Goal: Task Accomplishment & Management: Complete application form

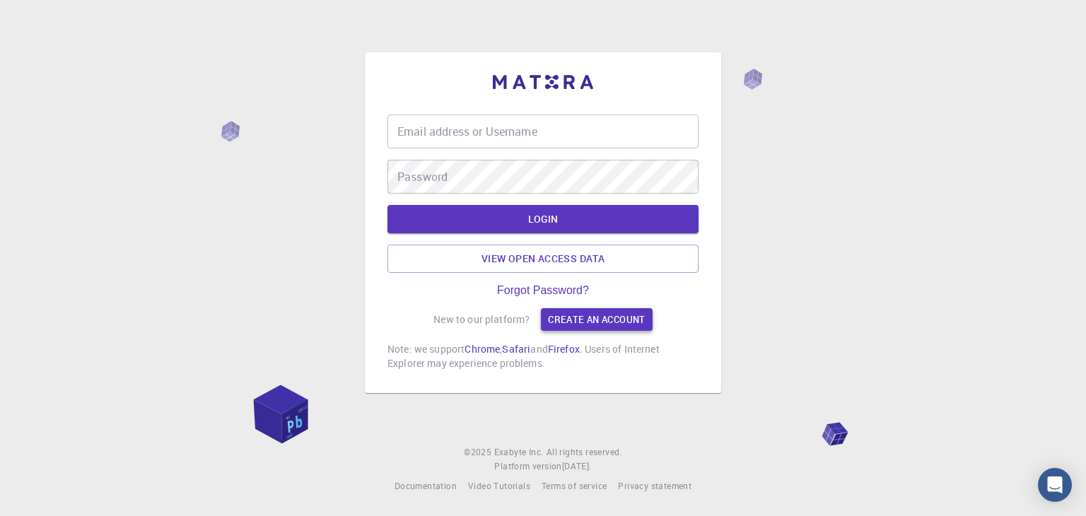
click at [600, 318] on link "Create an account" at bounding box center [596, 319] width 111 height 23
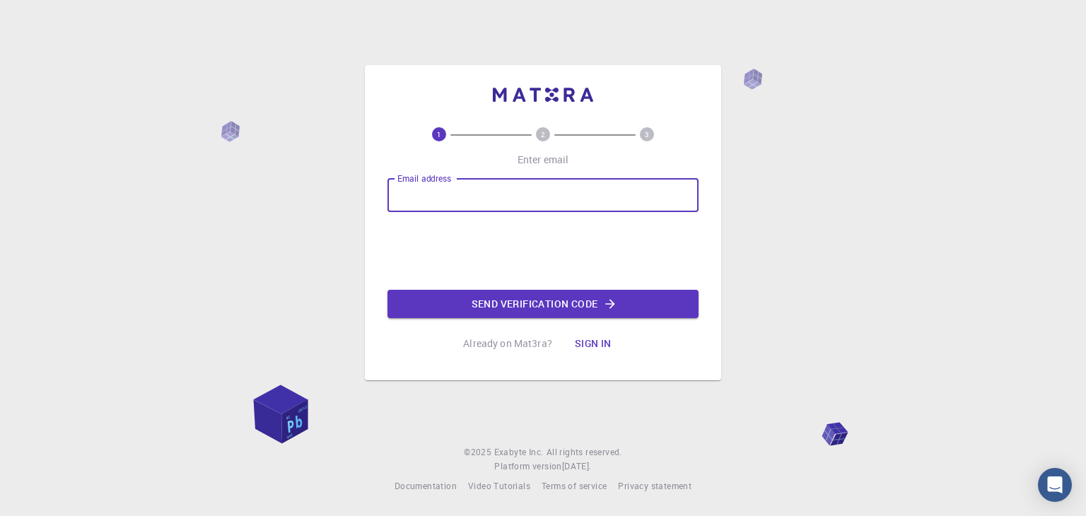
click at [522, 202] on input "Email address" at bounding box center [543, 195] width 311 height 34
type input "rreyes@usm.cl"
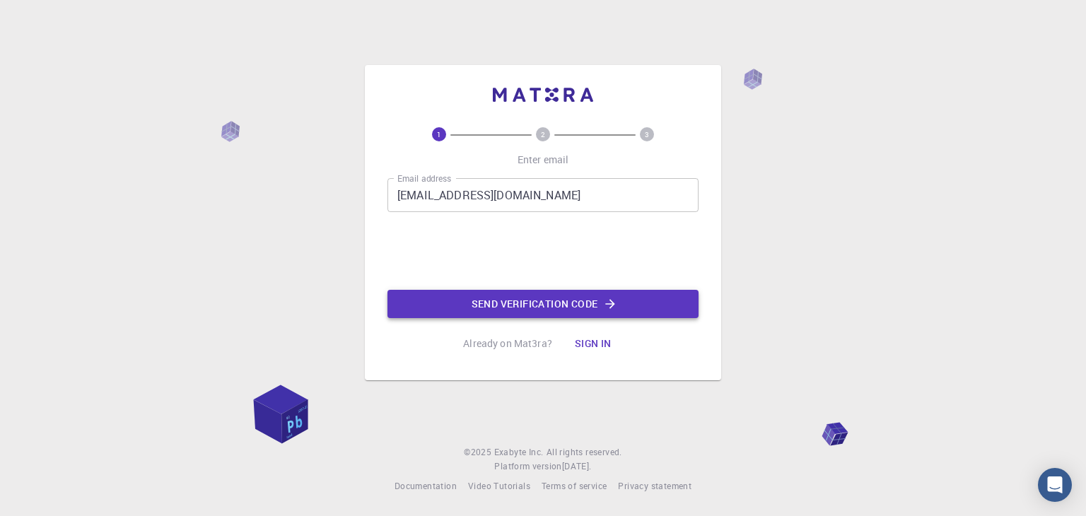
click at [554, 301] on button "Send verification code" at bounding box center [543, 304] width 311 height 28
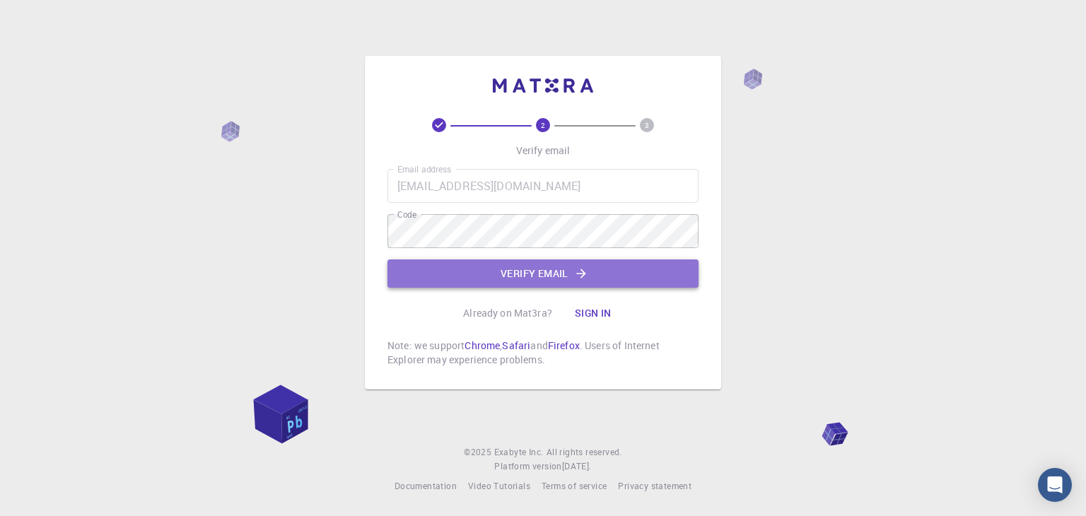
click at [617, 269] on button "Verify email" at bounding box center [543, 274] width 311 height 28
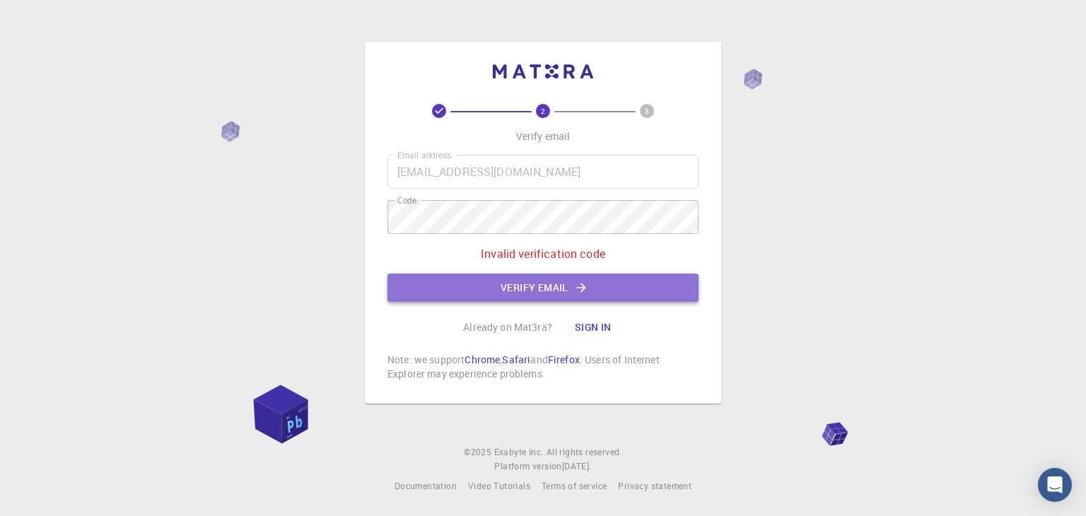
click at [555, 289] on button "Verify email" at bounding box center [543, 288] width 311 height 28
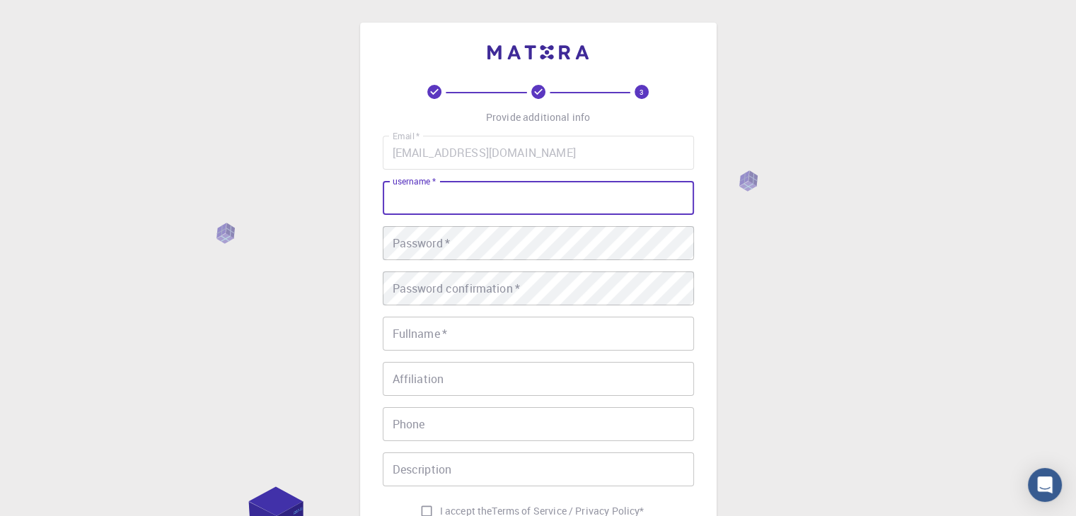
click at [502, 187] on input "username   *" at bounding box center [538, 198] width 311 height 34
type input "RobertoReyesPrado"
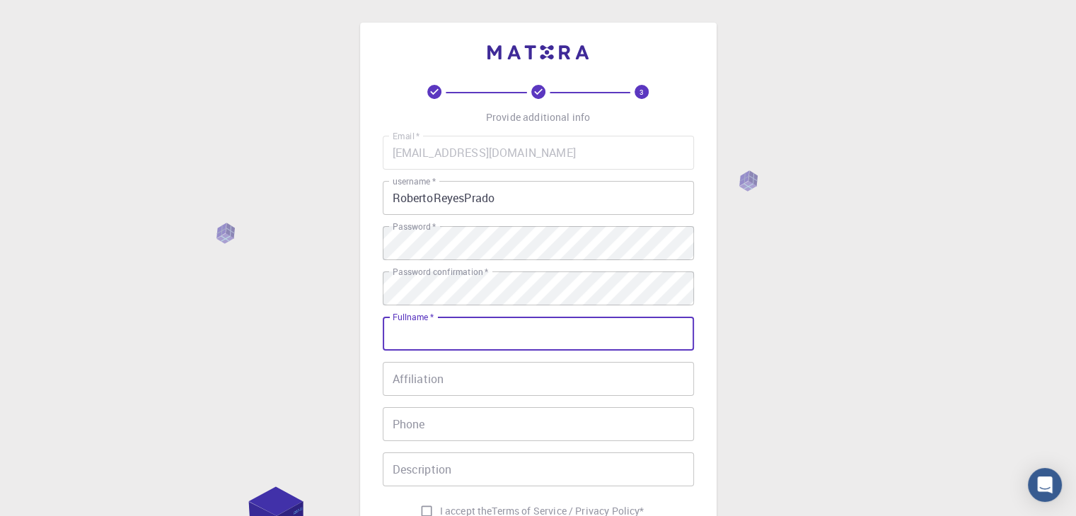
click at [502, 187] on input "RobertoReyesPrado" at bounding box center [538, 198] width 311 height 34
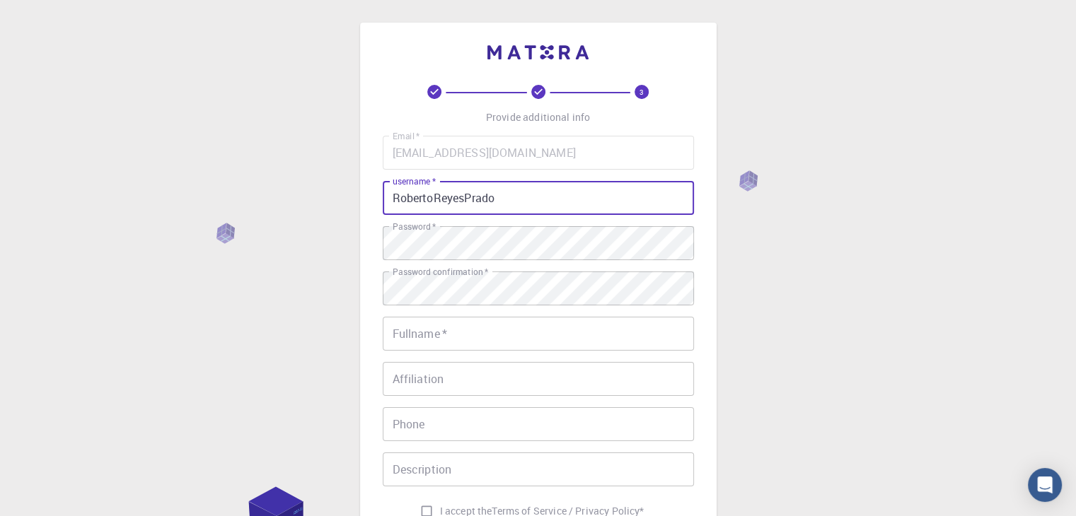
click at [502, 187] on input "RobertoReyesPrado" at bounding box center [538, 198] width 311 height 34
click at [458, 343] on input "Fullname   *" at bounding box center [538, 334] width 311 height 34
paste input "RobertoReyesPrado"
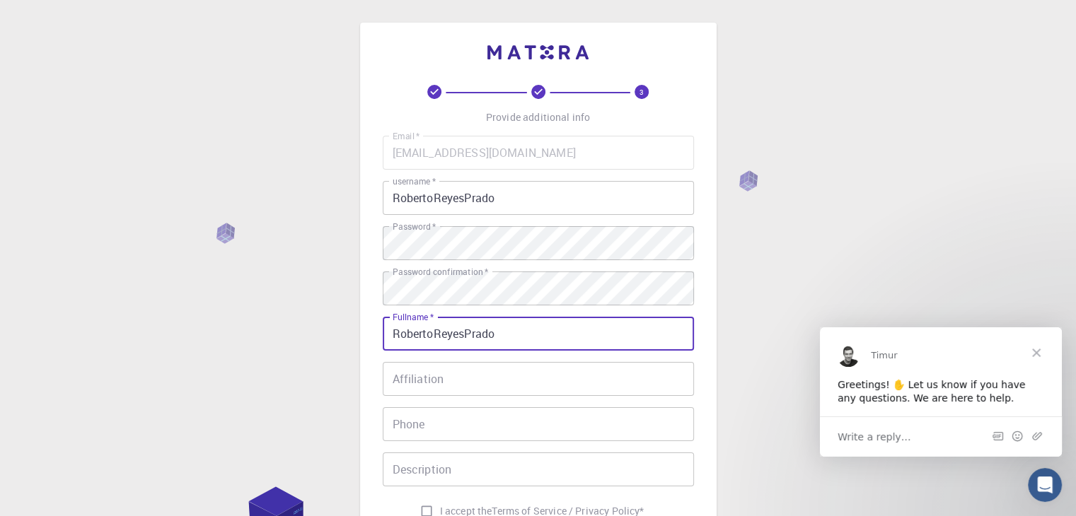
click at [432, 340] on input "RobertoReyesPrado" at bounding box center [538, 334] width 311 height 34
type input "[PERSON_NAME] [PERSON_NAME]"
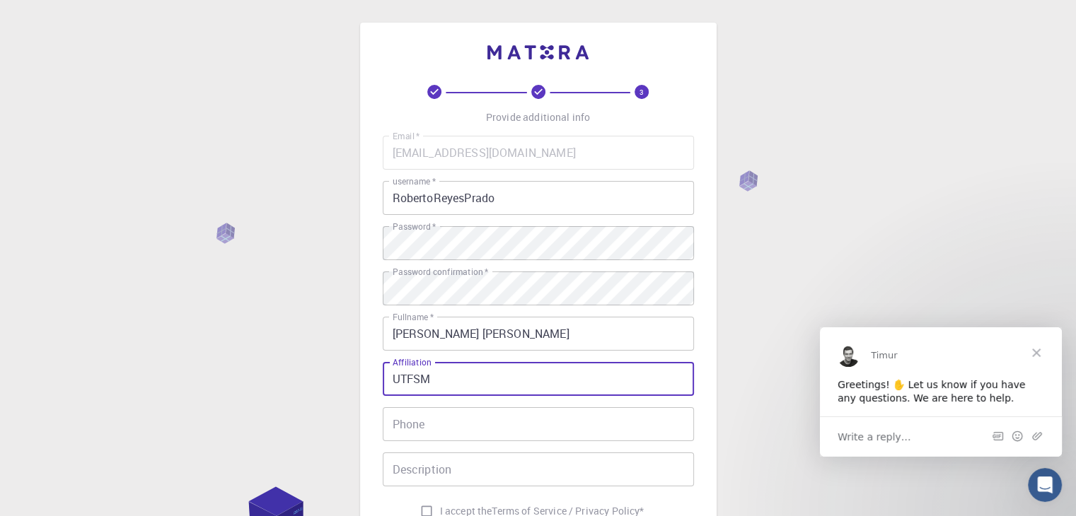
scroll to position [136, 0]
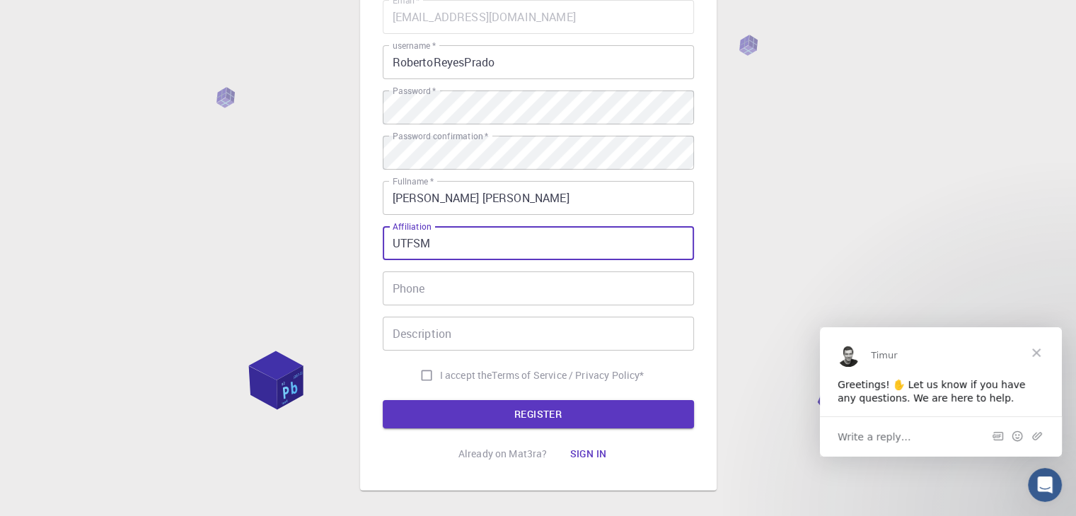
type input "UTFSM"
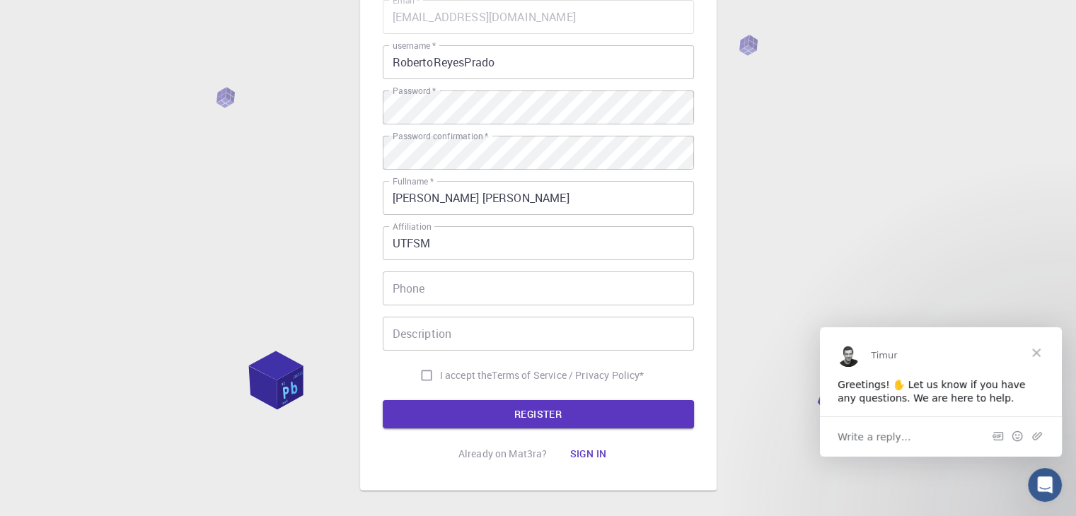
click at [440, 373] on span "I accept the" at bounding box center [466, 375] width 52 height 14
click at [438, 373] on input "I accept the Terms of Service / Privacy Policy *" at bounding box center [426, 375] width 27 height 27
checkbox input "true"
click at [526, 414] on button "REGISTER" at bounding box center [538, 414] width 311 height 28
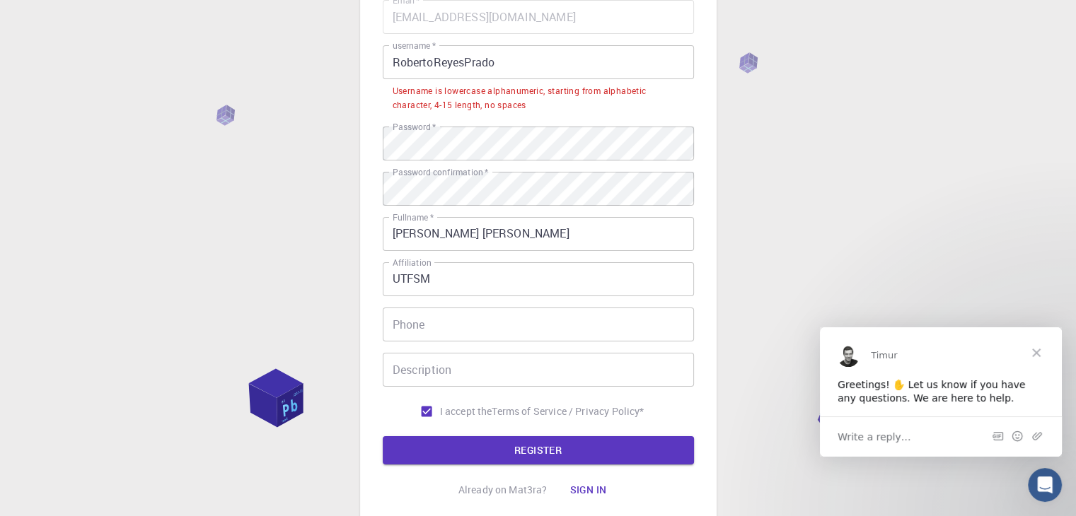
click at [497, 58] on input "RobertoReyesPrado" at bounding box center [538, 62] width 311 height 34
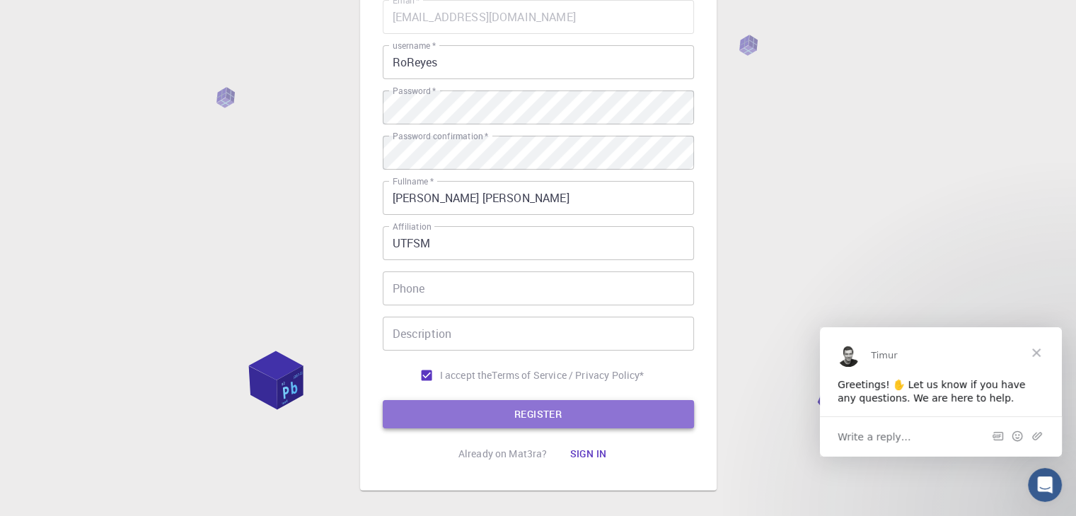
click at [508, 419] on button "REGISTER" at bounding box center [538, 414] width 311 height 28
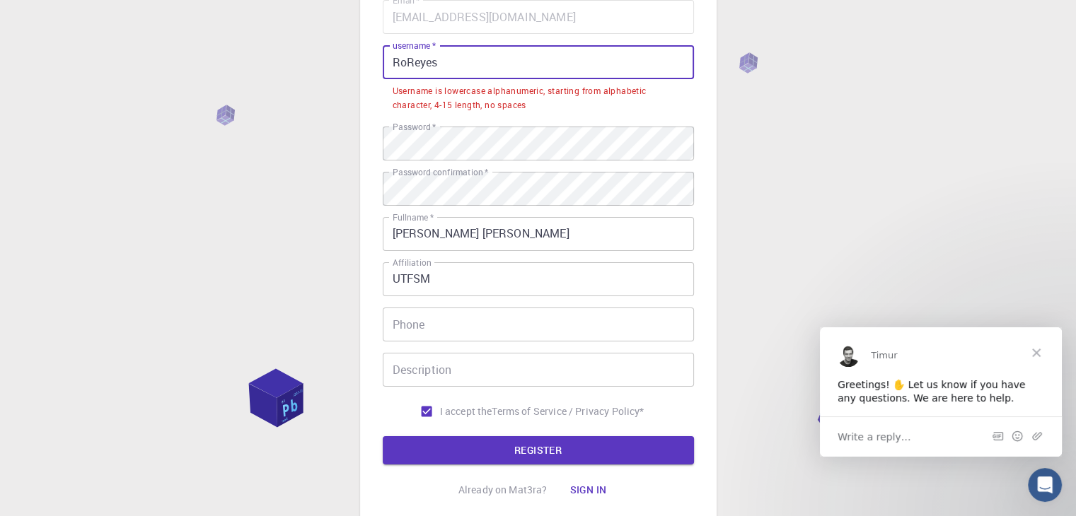
click at [478, 47] on input "RoReyes" at bounding box center [538, 62] width 311 height 34
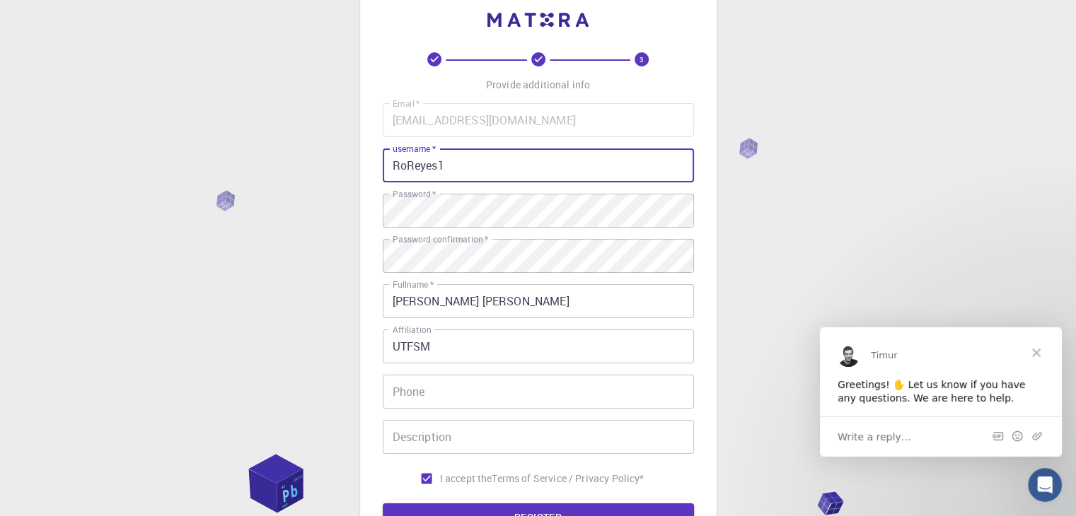
scroll to position [123, 0]
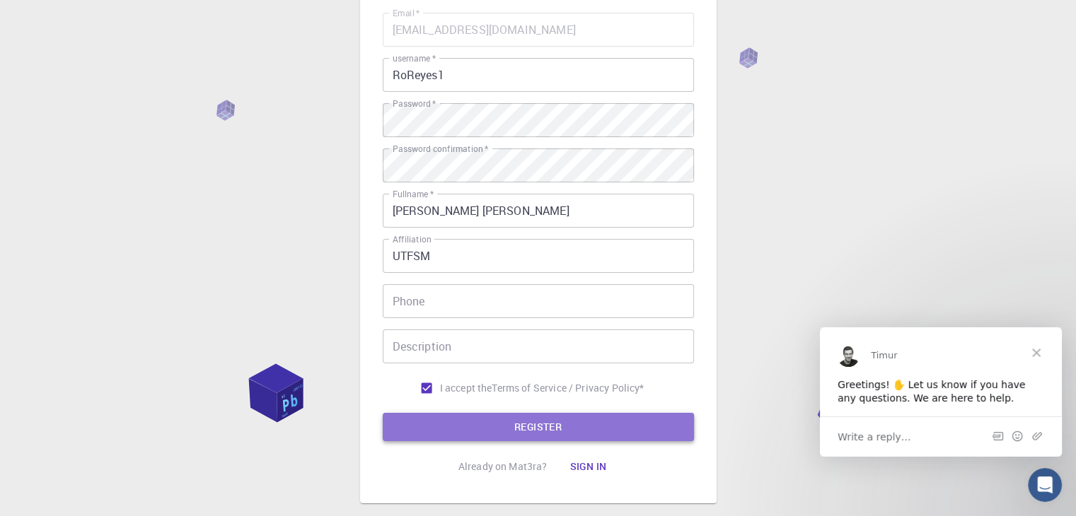
click at [544, 426] on button "REGISTER" at bounding box center [538, 427] width 311 height 28
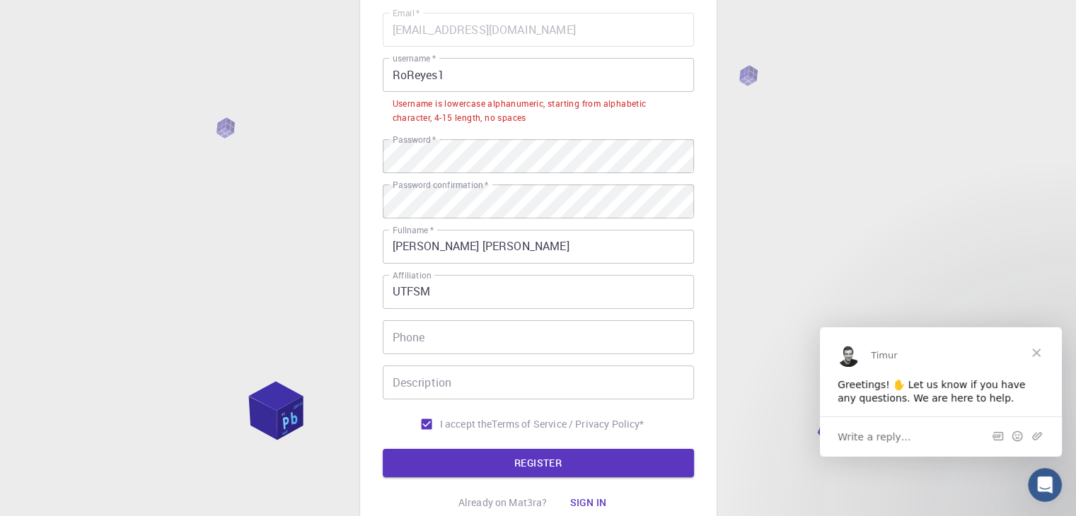
click at [484, 71] on input "RoReyes1" at bounding box center [538, 75] width 311 height 34
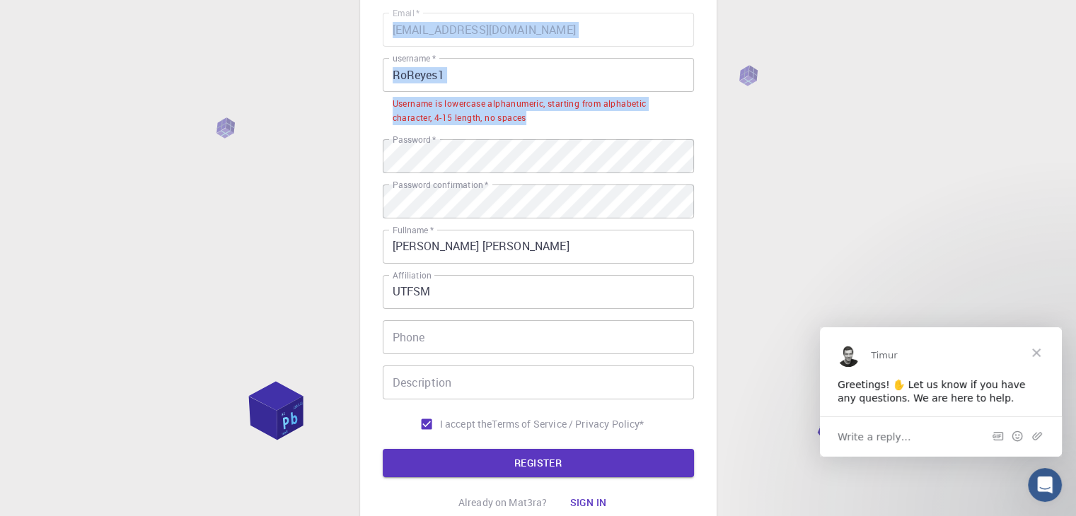
drag, startPoint x: 529, startPoint y: 123, endPoint x: 380, endPoint y: 101, distance: 150.8
click at [380, 101] on div "3 Provide additional info Email   * rreyes@usm.cl Email   * username   * RoReye…" at bounding box center [538, 220] width 356 height 640
copy div "Email   * username   * username   * Username is lowercase alphanumeric, startin…"
drag, startPoint x: 470, startPoint y: 93, endPoint x: 436, endPoint y: 64, distance: 45.1
click at [436, 64] on label "username   *" at bounding box center [413, 58] width 43 height 12
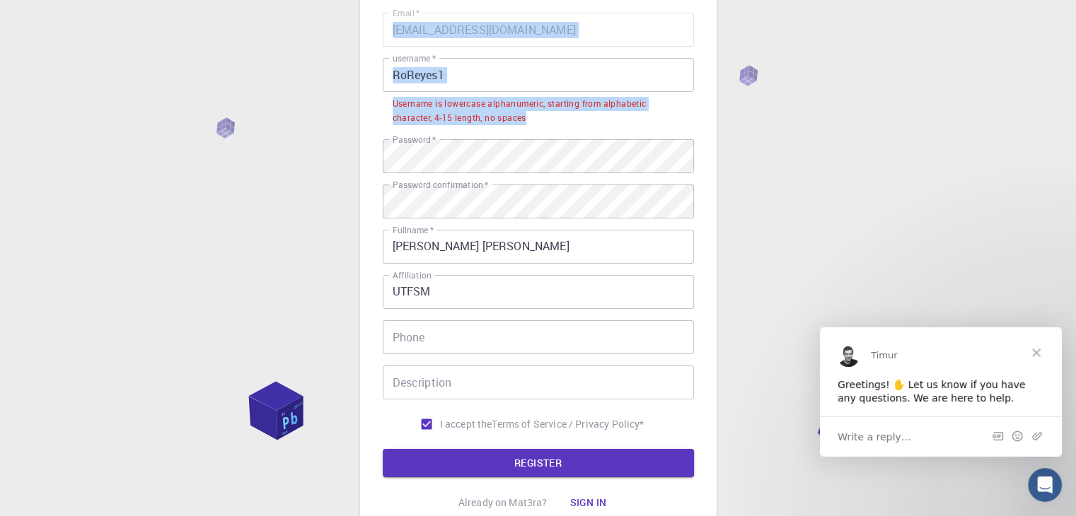
click at [436, 64] on input "RoReyes1" at bounding box center [538, 75] width 311 height 34
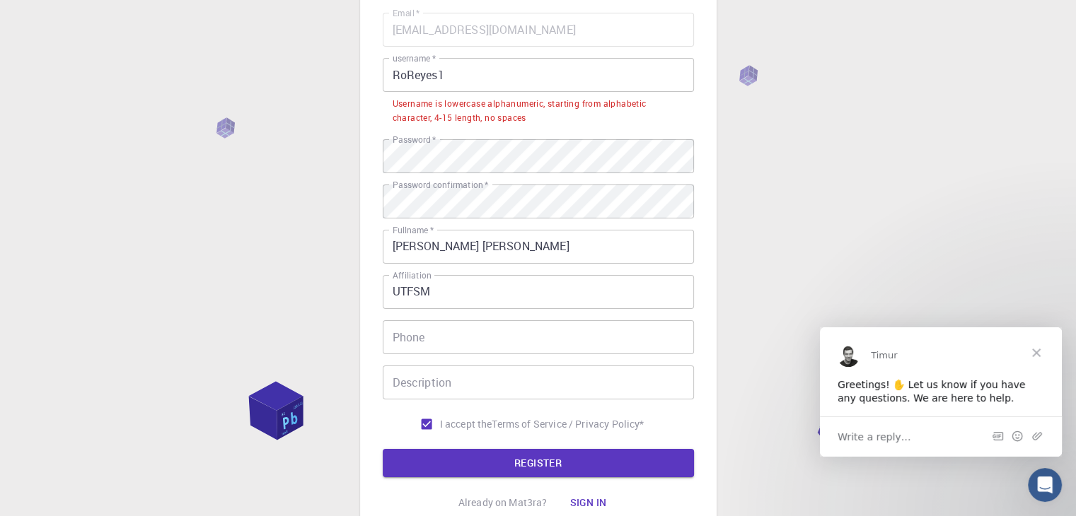
click at [436, 64] on label "username   *" at bounding box center [413, 58] width 43 height 12
click at [436, 64] on input "RoReyes1" at bounding box center [538, 75] width 311 height 34
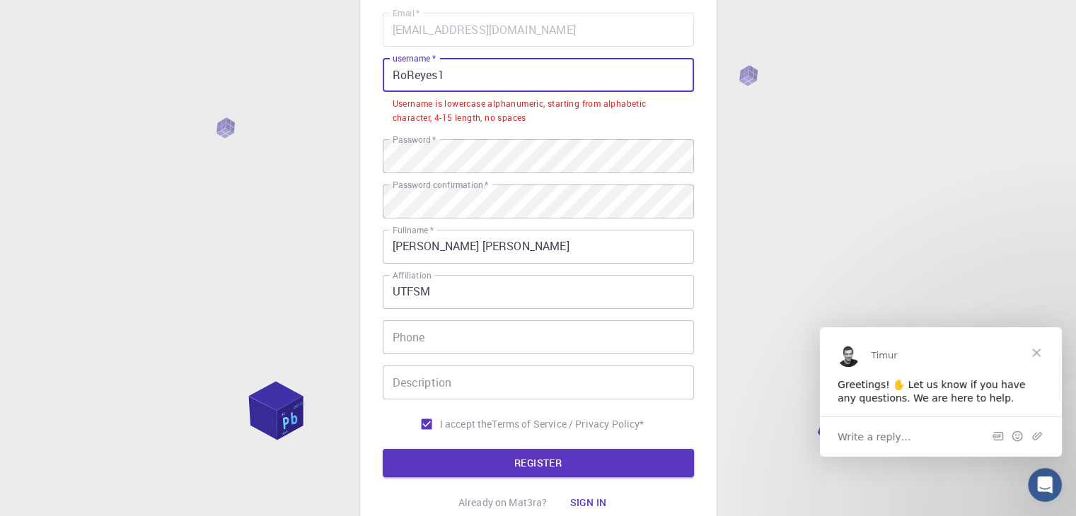
click at [444, 73] on input "RoReyes1" at bounding box center [538, 75] width 311 height 34
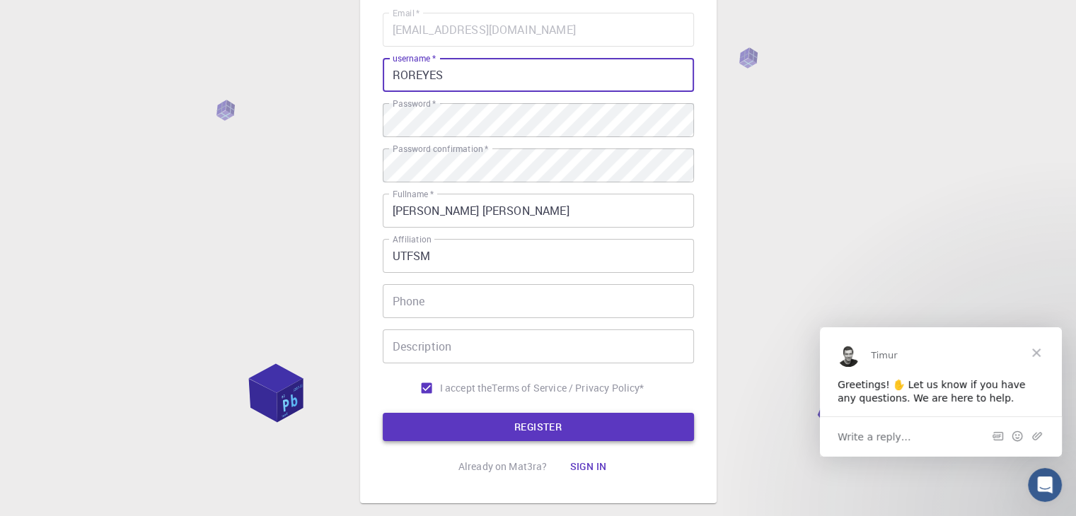
click at [485, 425] on button "REGISTER" at bounding box center [538, 427] width 311 height 28
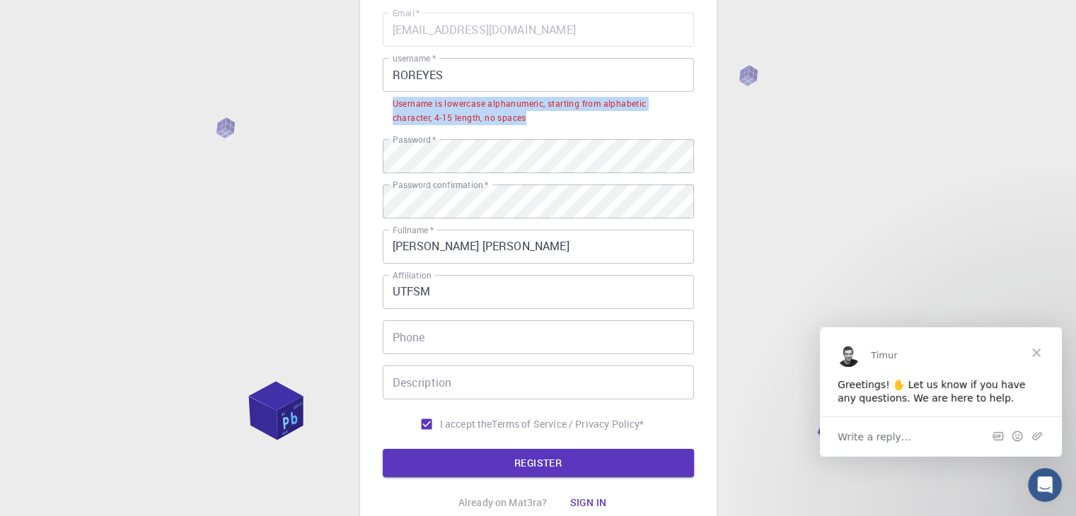
drag, startPoint x: 530, startPoint y: 125, endPoint x: 390, endPoint y: 107, distance: 140.4
click at [390, 107] on li "Username is lowercase alphanumeric, starting from alphabetic character, 4-15 le…" at bounding box center [538, 110] width 311 height 36
copy div "Username is lowercase alphanumeric, starting from alphabetic character, 4-15 le…"
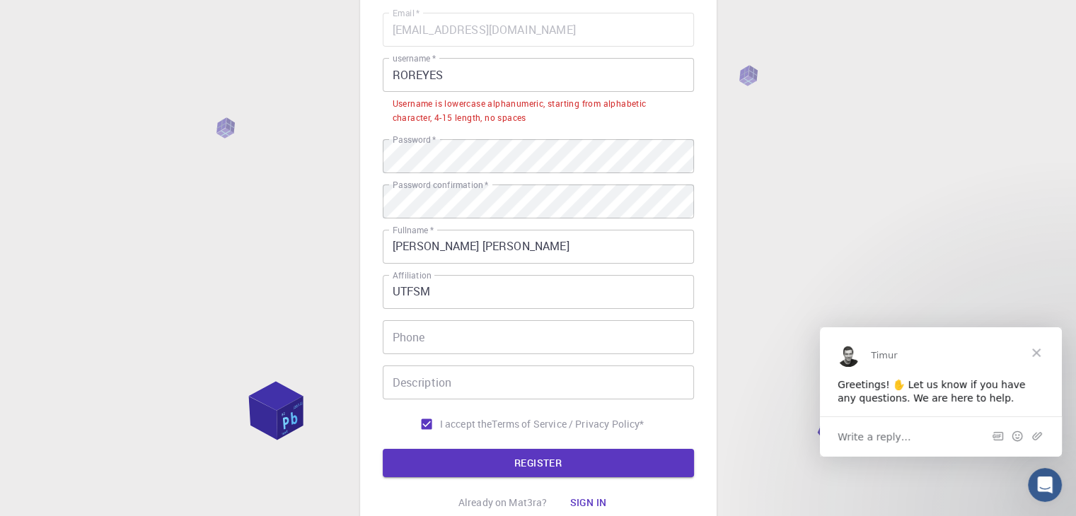
click at [472, 69] on input "ROREYES" at bounding box center [538, 75] width 311 height 34
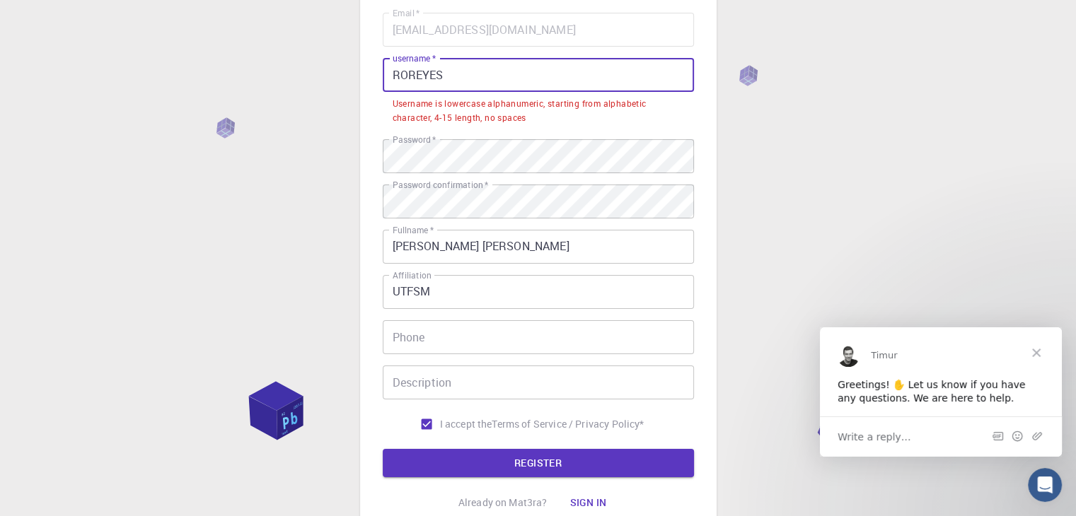
click at [472, 69] on input "ROREYES" at bounding box center [538, 75] width 311 height 34
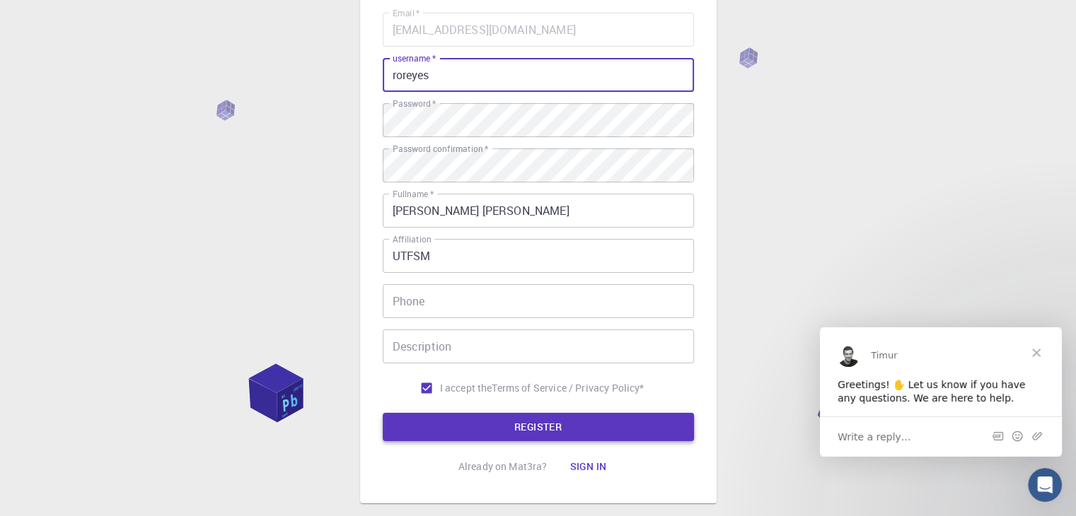
type input "roreyes"
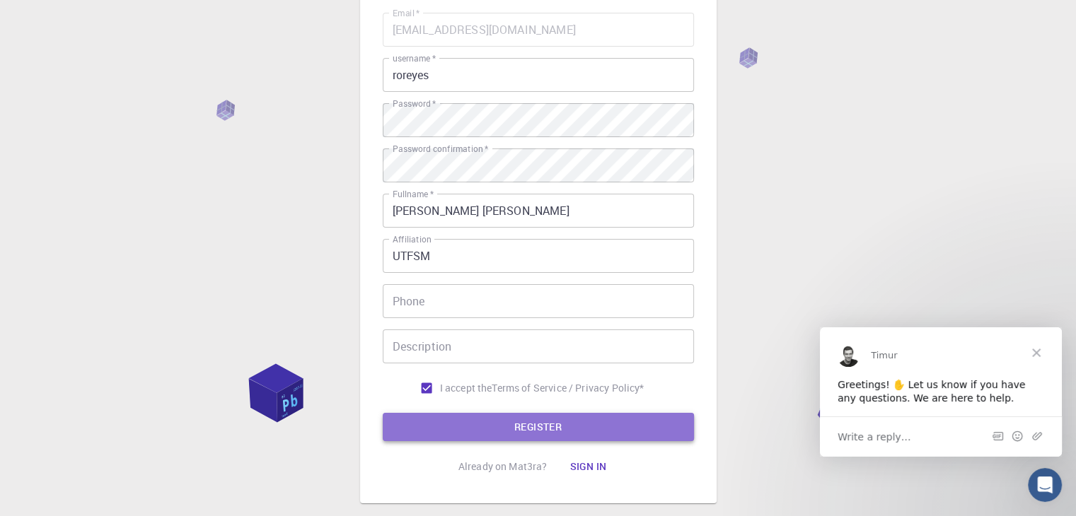
click at [502, 417] on button "REGISTER" at bounding box center [538, 427] width 311 height 28
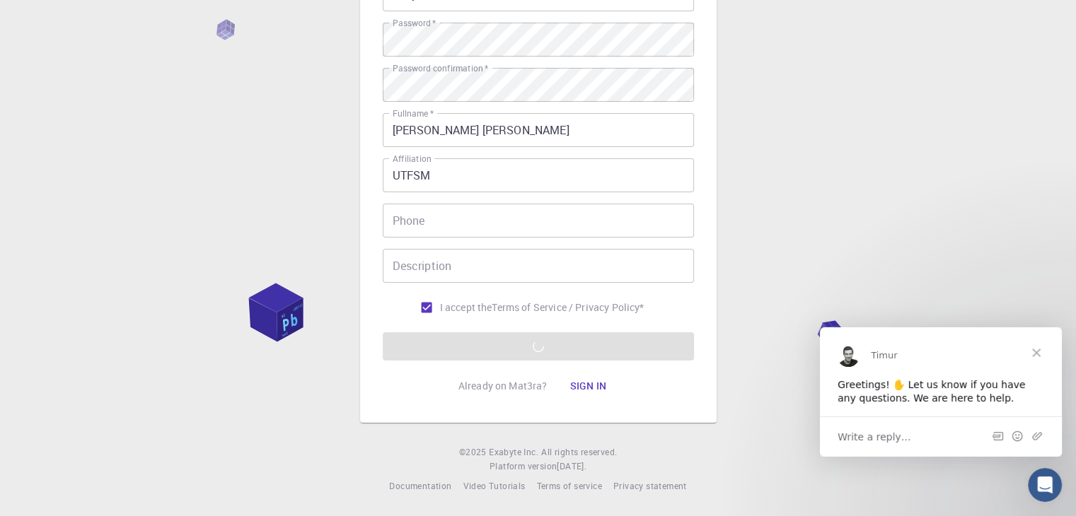
scroll to position [203, 0]
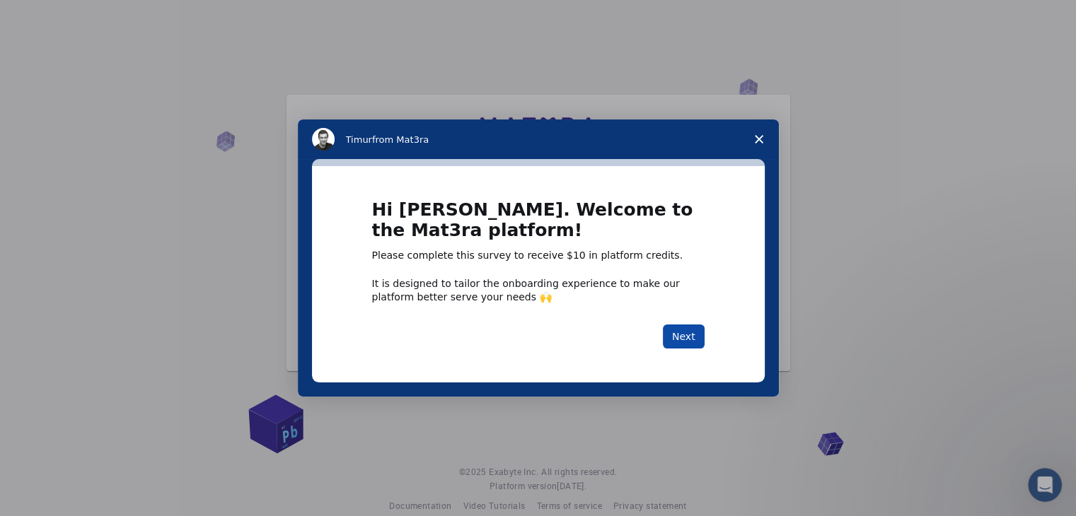
click at [682, 342] on button "Next" at bounding box center [684, 337] width 42 height 24
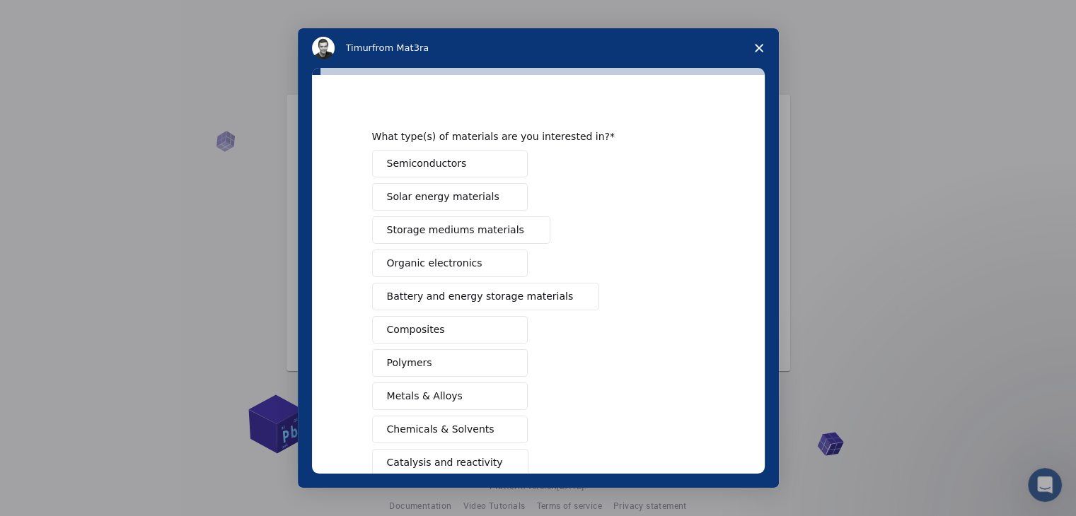
scroll to position [17, 0]
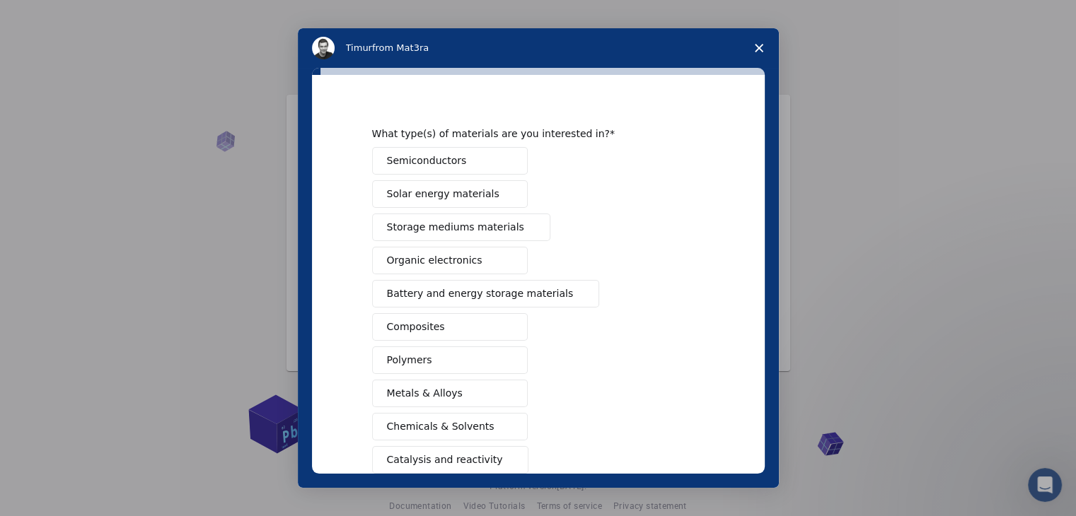
click at [467, 166] on button "Semiconductors" at bounding box center [450, 161] width 156 height 28
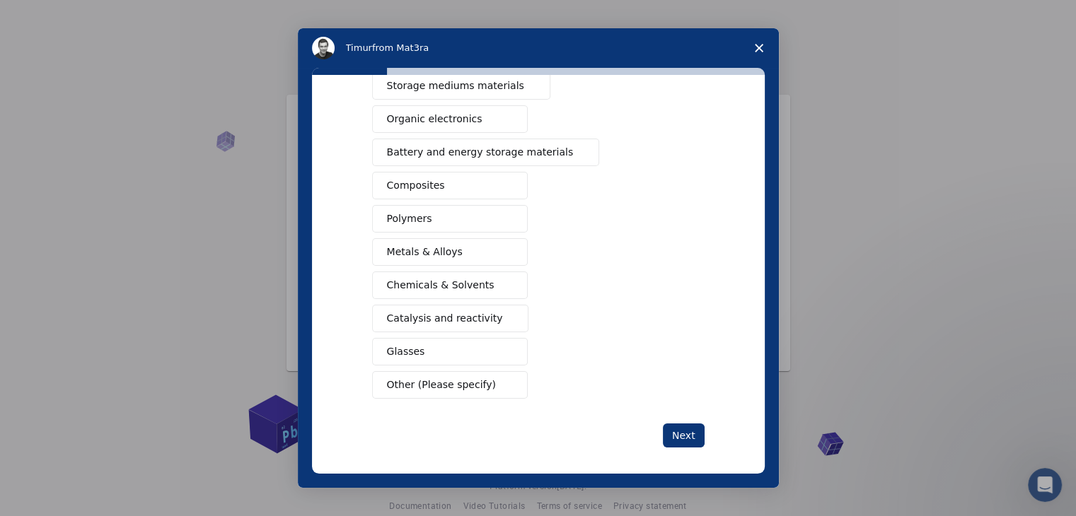
scroll to position [158, 0]
click at [426, 246] on span "Metals & Alloys" at bounding box center [425, 252] width 76 height 15
click at [475, 315] on span "Catalysis and reactivity" at bounding box center [445, 318] width 116 height 15
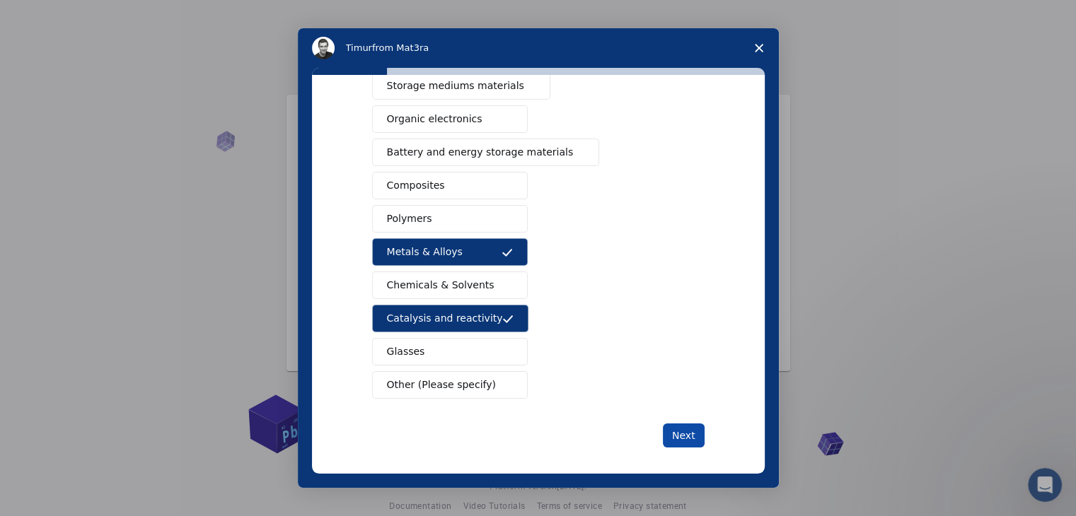
click at [683, 439] on button "Next" at bounding box center [684, 436] width 42 height 24
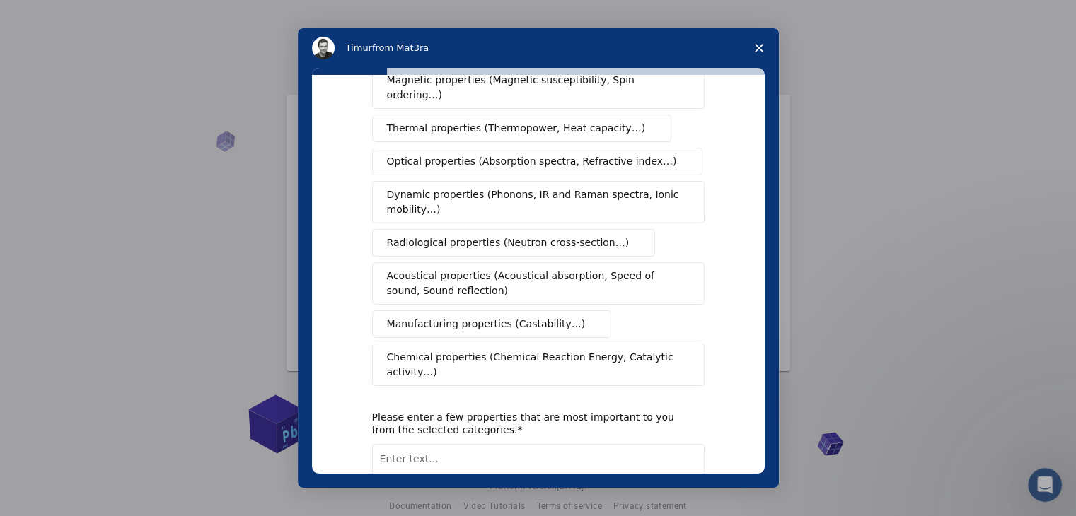
scroll to position [0, 0]
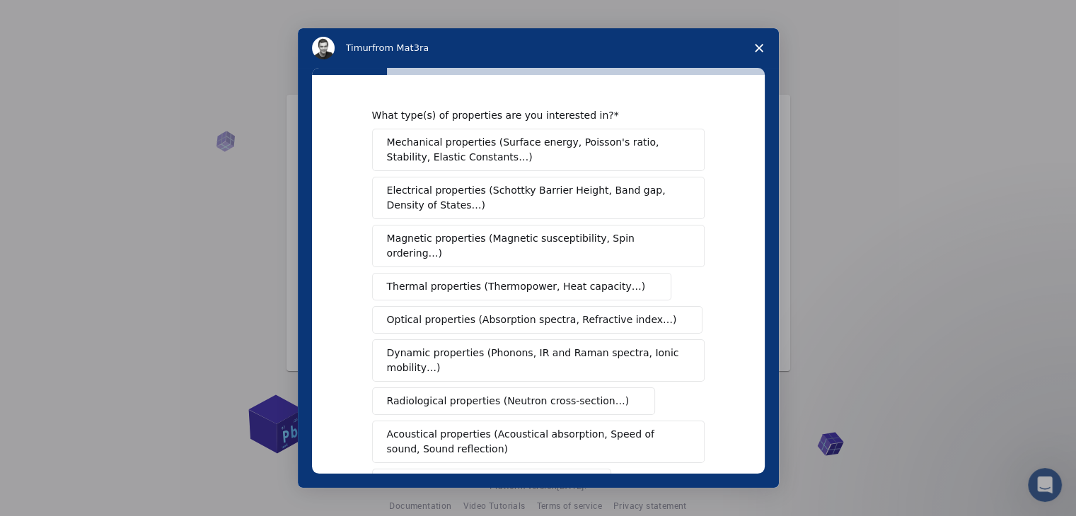
click at [537, 138] on span "Mechanical properties (Surface energy, Poisson's ratio, Stability, Elastic Cons…" at bounding box center [534, 150] width 295 height 30
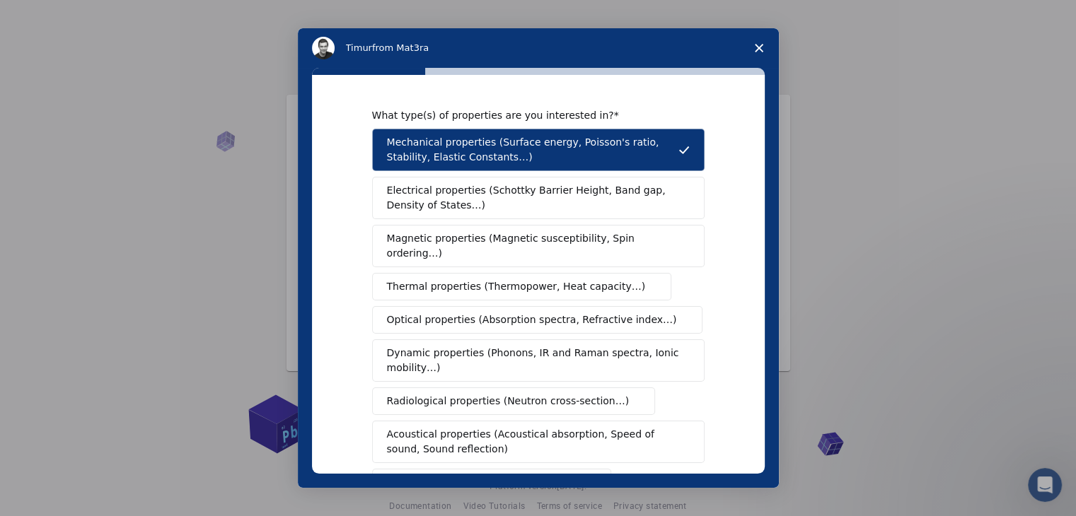
click at [523, 165] on button "Mechanical properties (Surface energy, Poisson's ratio, Stability, Elastic Cons…" at bounding box center [538, 150] width 332 height 42
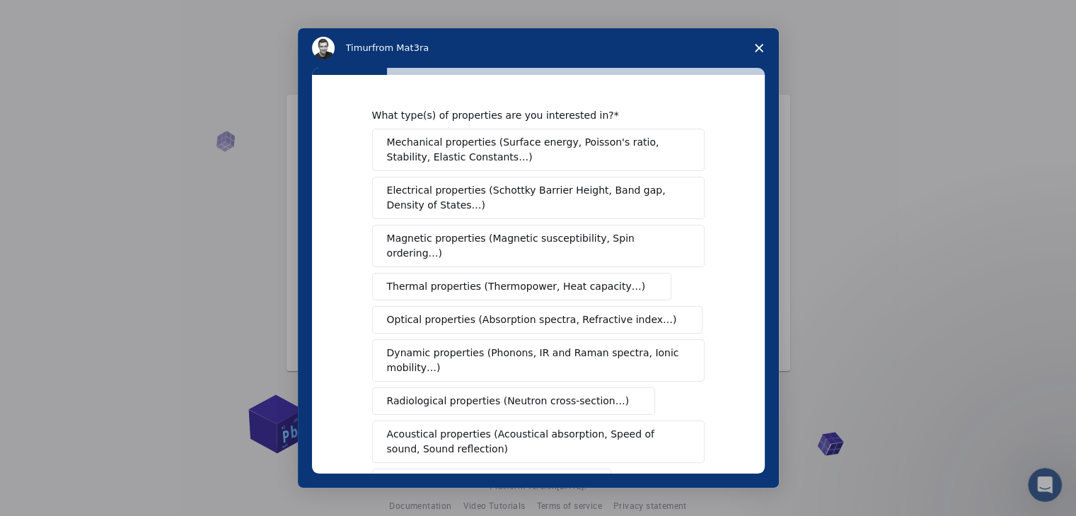
click at [521, 165] on button "Mechanical properties (Surface energy, Poisson's ratio, Stability, Elastic Cons…" at bounding box center [538, 150] width 332 height 42
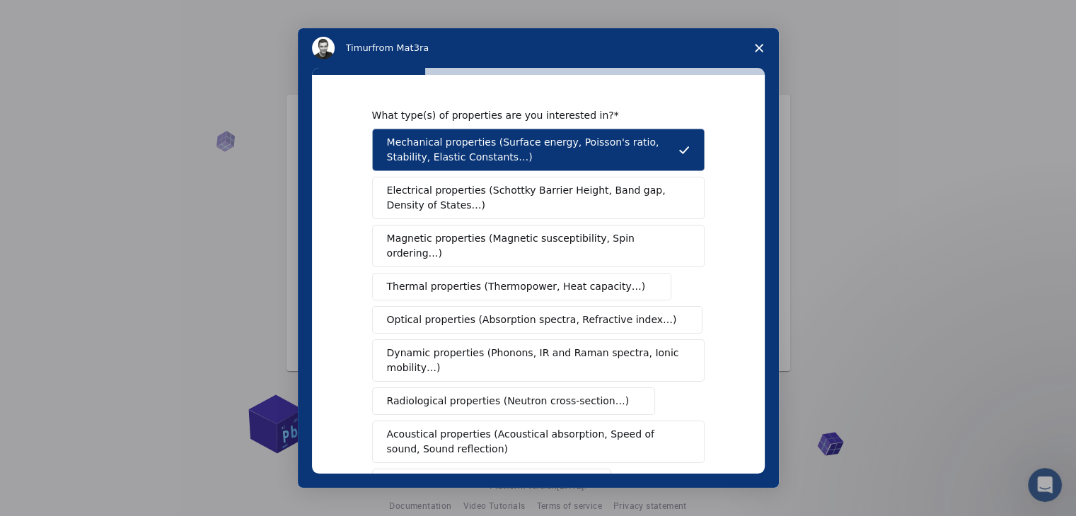
click at [511, 199] on span "Electrical properties (Schottky Barrier Height, Band gap, Density of States…)" at bounding box center [534, 198] width 294 height 30
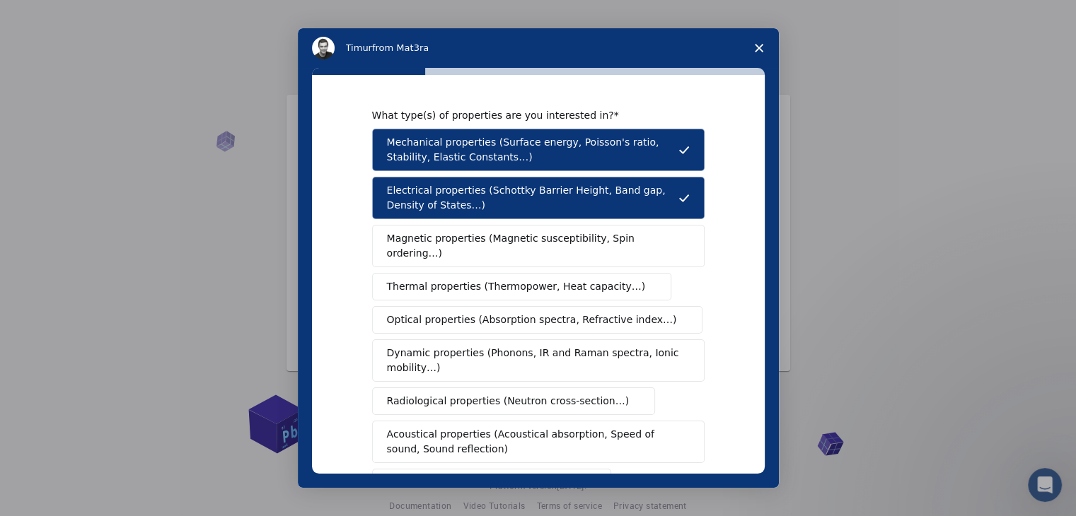
click at [569, 279] on span "Thermal properties (Thermopower, Heat capacity…)" at bounding box center [516, 286] width 259 height 15
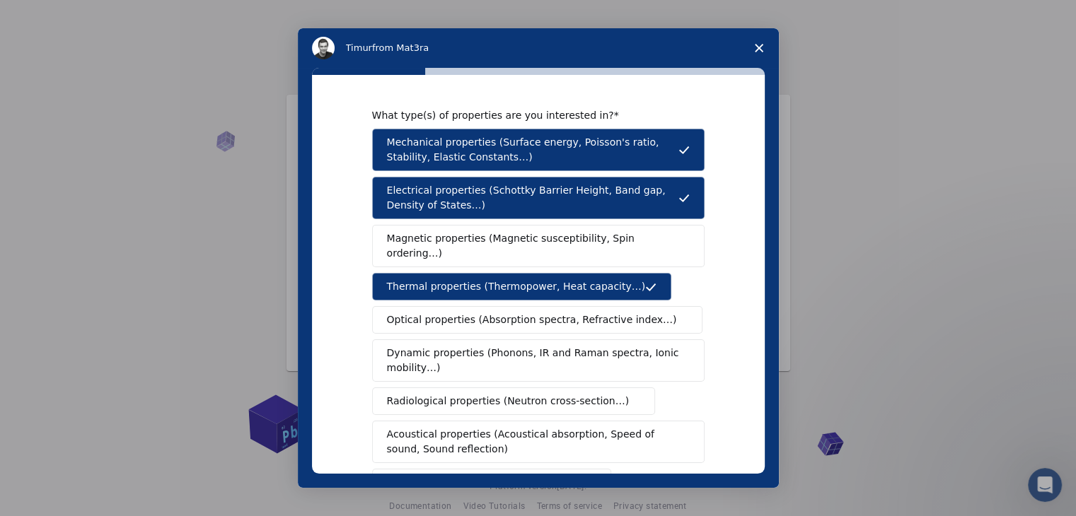
click at [564, 313] on span "Optical properties (Absorption spectra, Refractive index…)" at bounding box center [532, 320] width 290 height 15
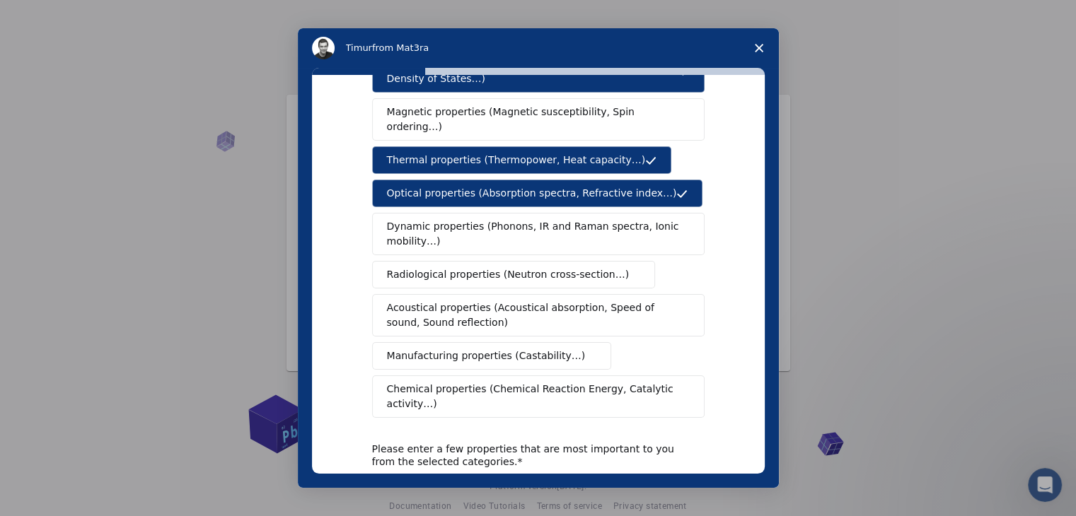
scroll to position [137, 0]
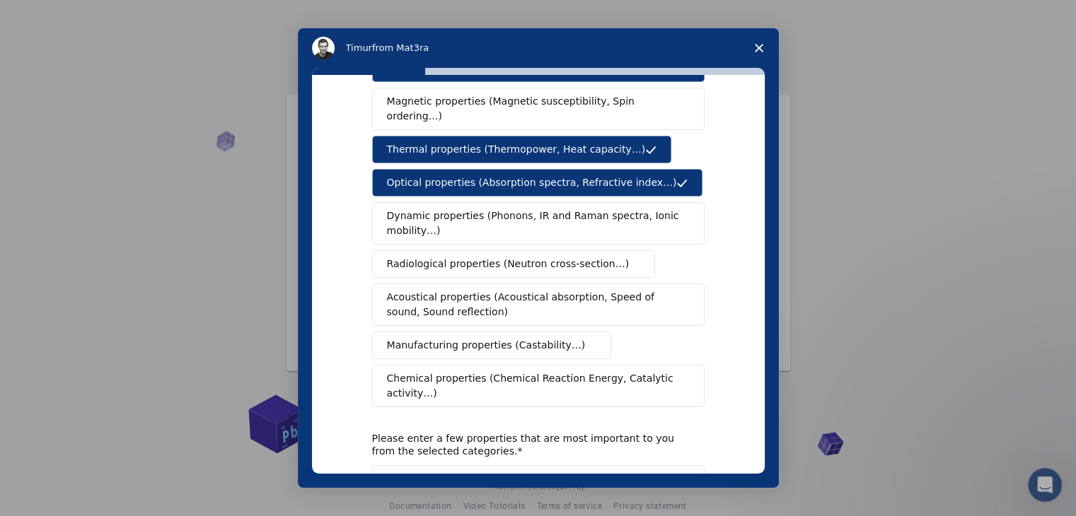
click at [564, 211] on span "Dynamic properties (Phonons, IR and Raman spectra, Ionic mobility…)" at bounding box center [533, 224] width 293 height 30
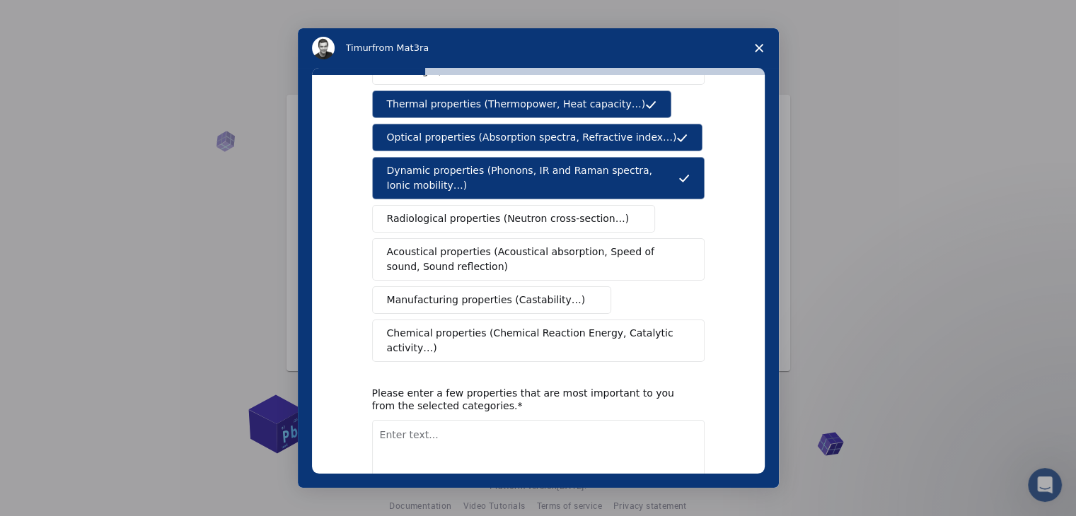
scroll to position [186, 0]
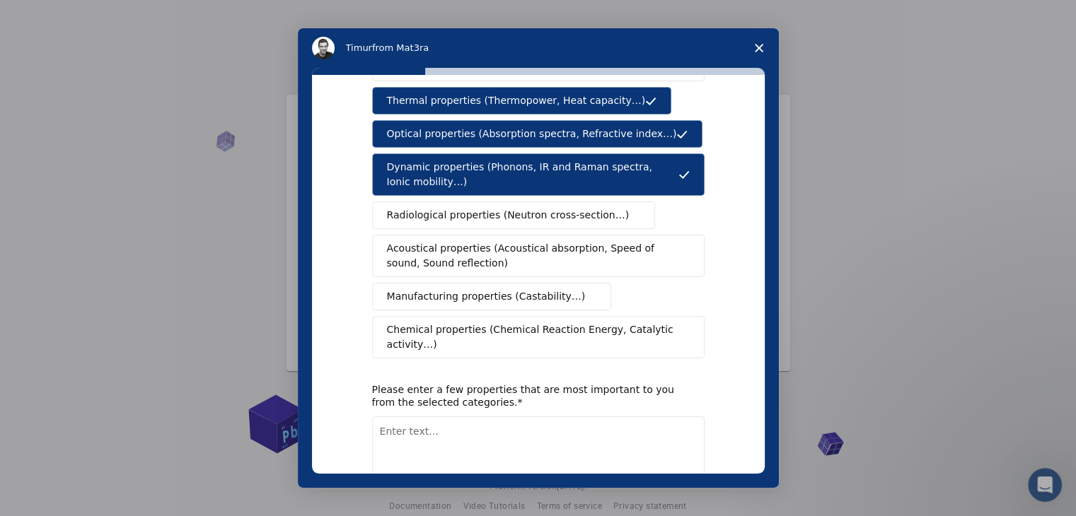
click at [599, 322] on span "Chemical properties (Chemical Reaction Energy, Catalytic activity…)" at bounding box center [533, 337] width 293 height 30
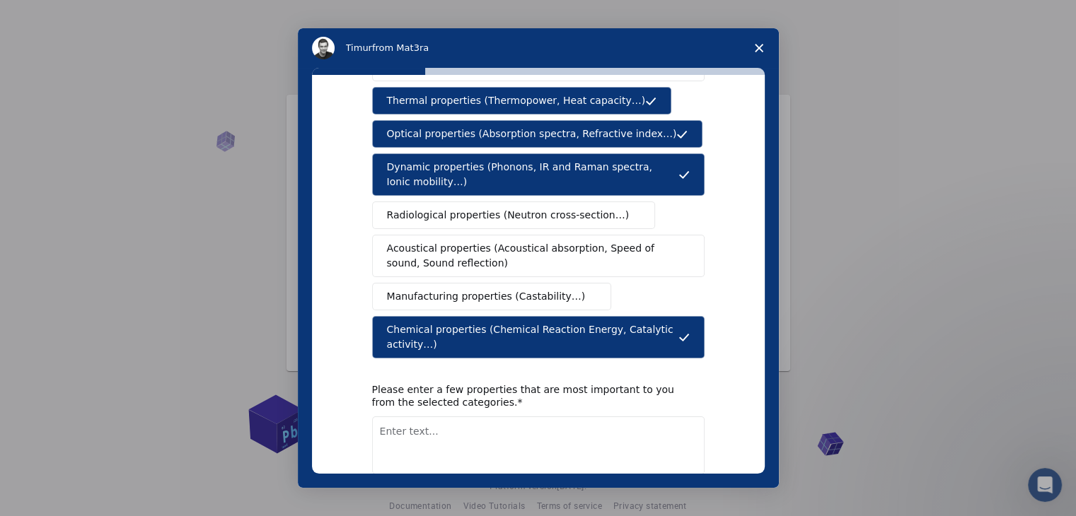
scroll to position [236, 0]
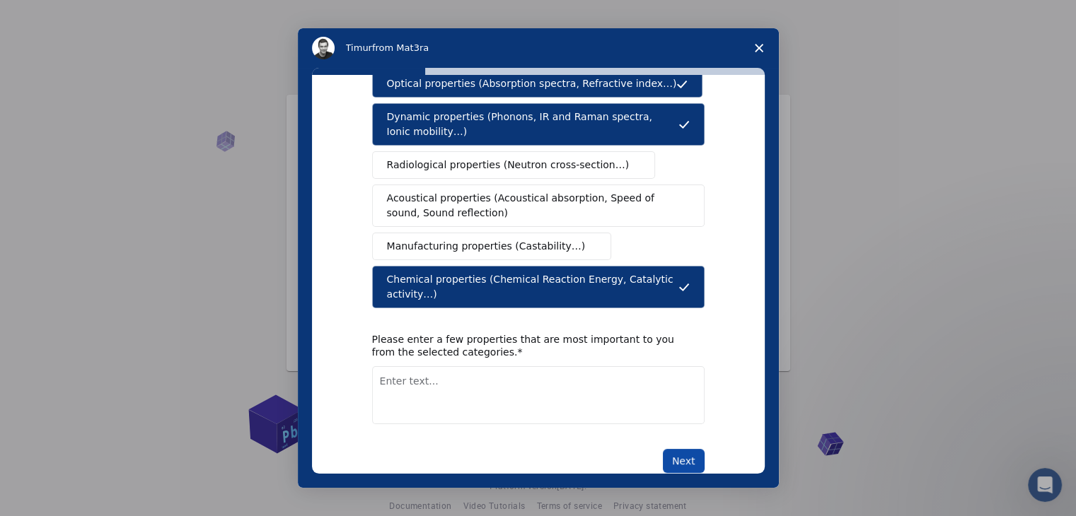
click at [675, 449] on button "Next" at bounding box center [684, 461] width 42 height 24
click at [675, 465] on button "Next" at bounding box center [684, 477] width 42 height 24
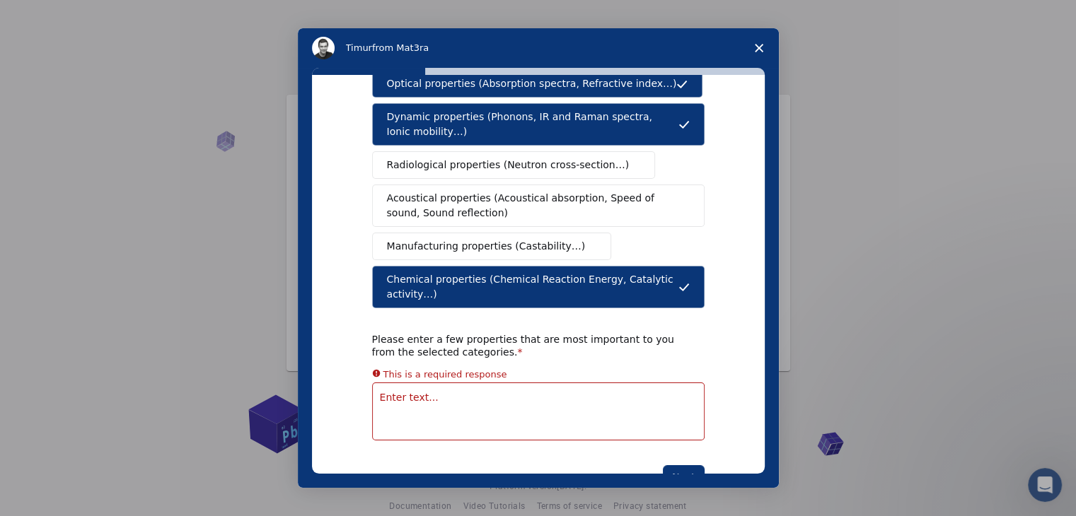
click at [521, 392] on div "What type(s) of properties are you interested in? Mechanical properties (Surfac…" at bounding box center [538, 181] width 332 height 617
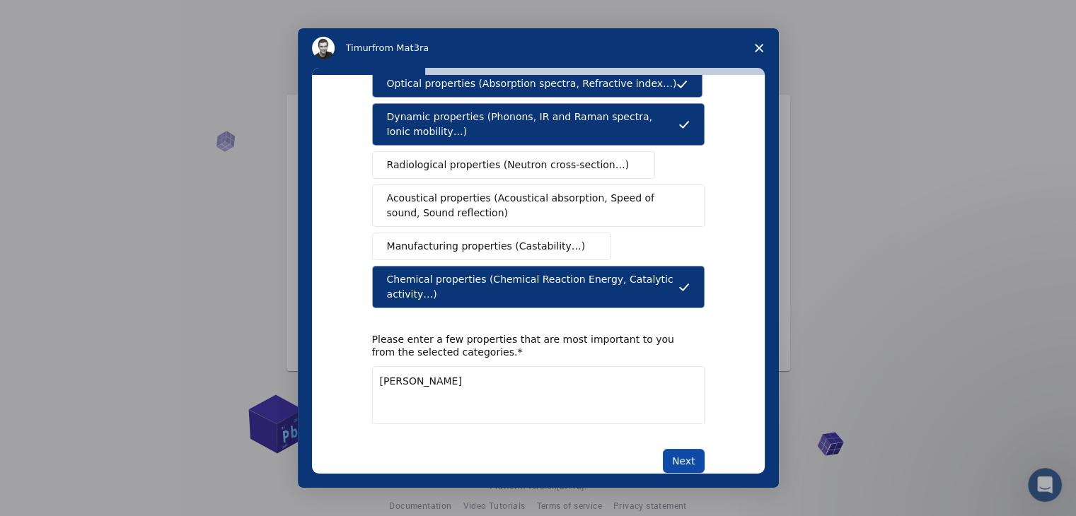
type textarea "Gibbs"
click at [699, 449] on button "Next" at bounding box center [684, 461] width 42 height 24
click at [683, 449] on button "Next" at bounding box center [684, 461] width 42 height 24
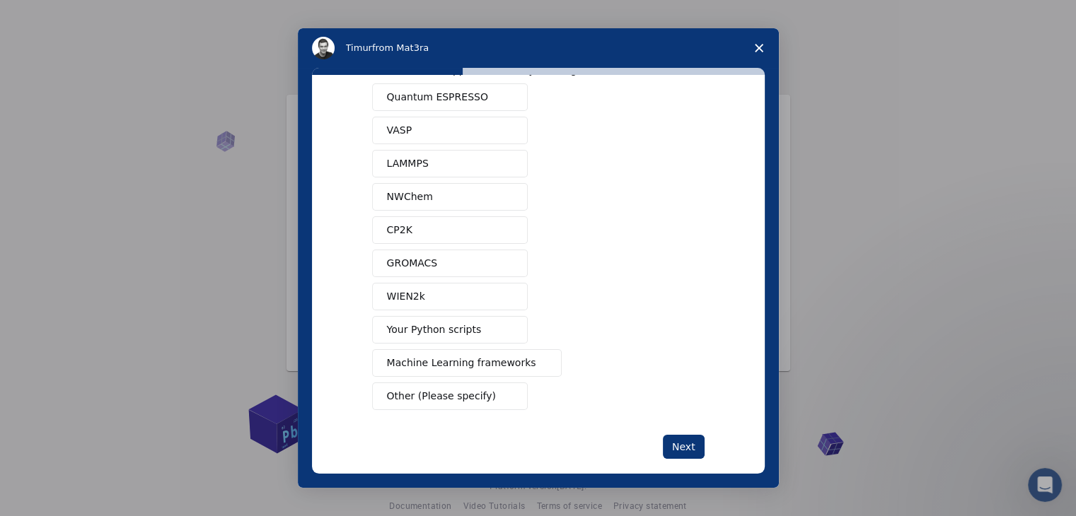
scroll to position [45, 0]
click at [680, 442] on button "Next" at bounding box center [684, 447] width 42 height 24
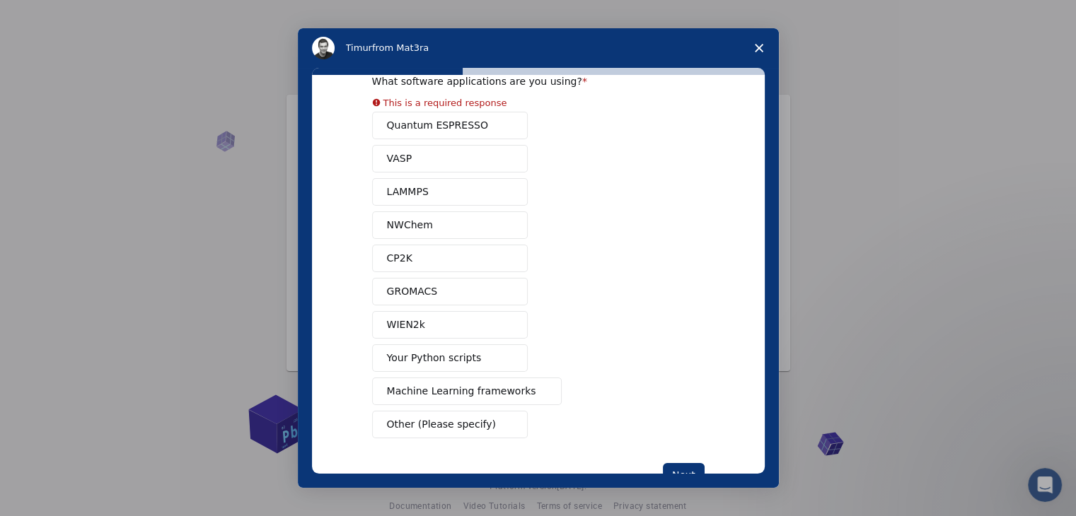
click at [479, 422] on div "What software applications are you using? This is a required response Quantum E…" at bounding box center [538, 281] width 332 height 412
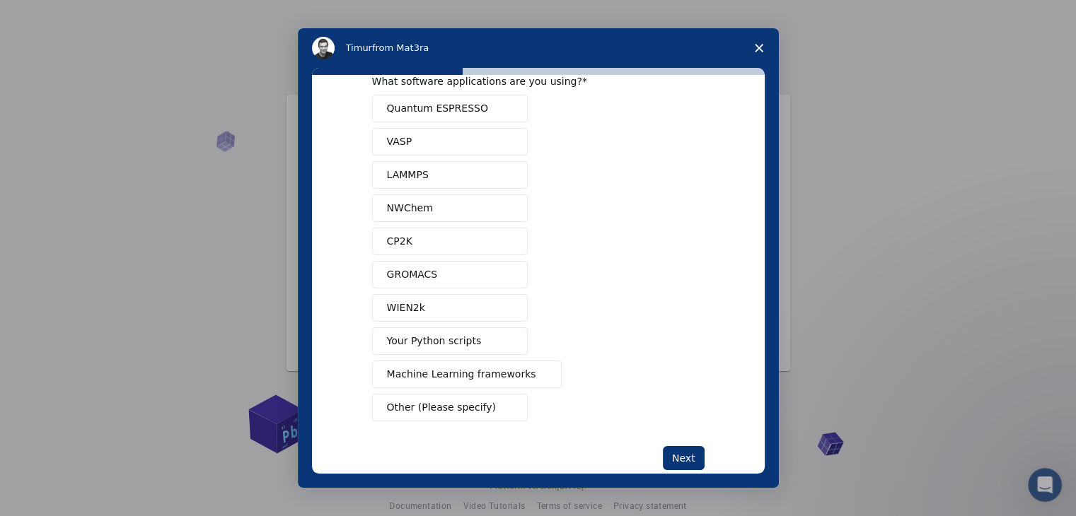
click at [469, 409] on span "Other (Please specify)" at bounding box center [441, 407] width 109 height 15
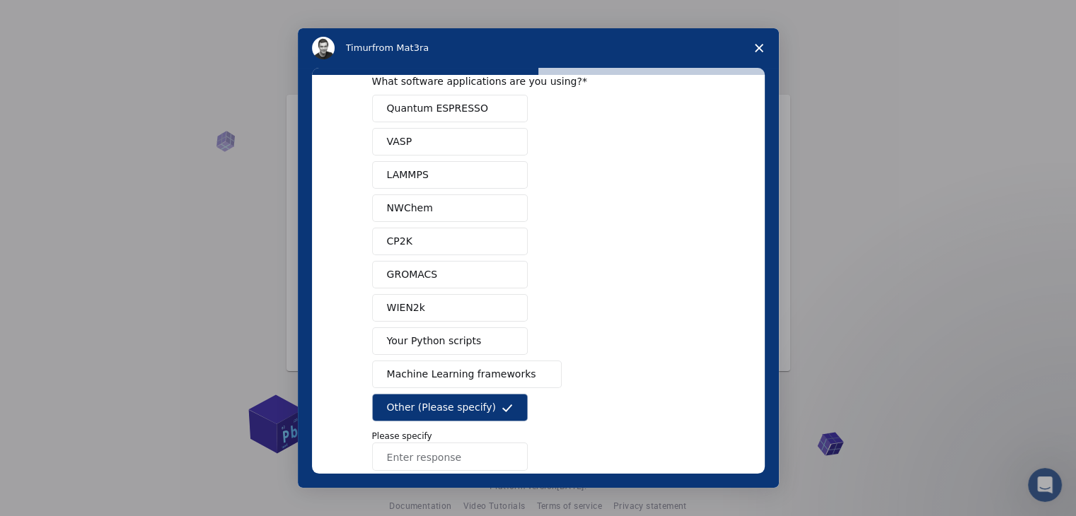
click at [410, 450] on input "Enter response" at bounding box center [450, 457] width 156 height 28
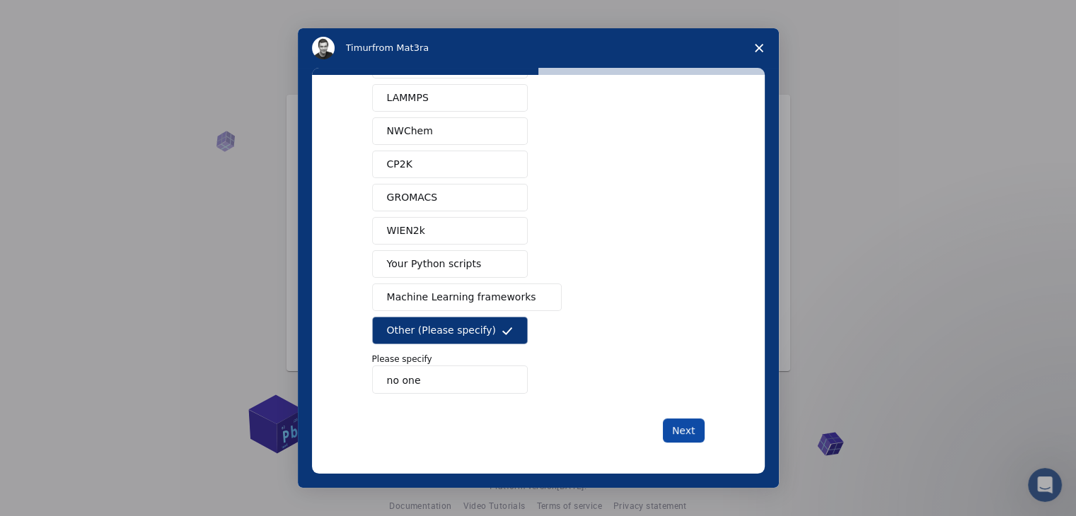
type input "no one"
click at [692, 433] on button "Next" at bounding box center [684, 431] width 42 height 24
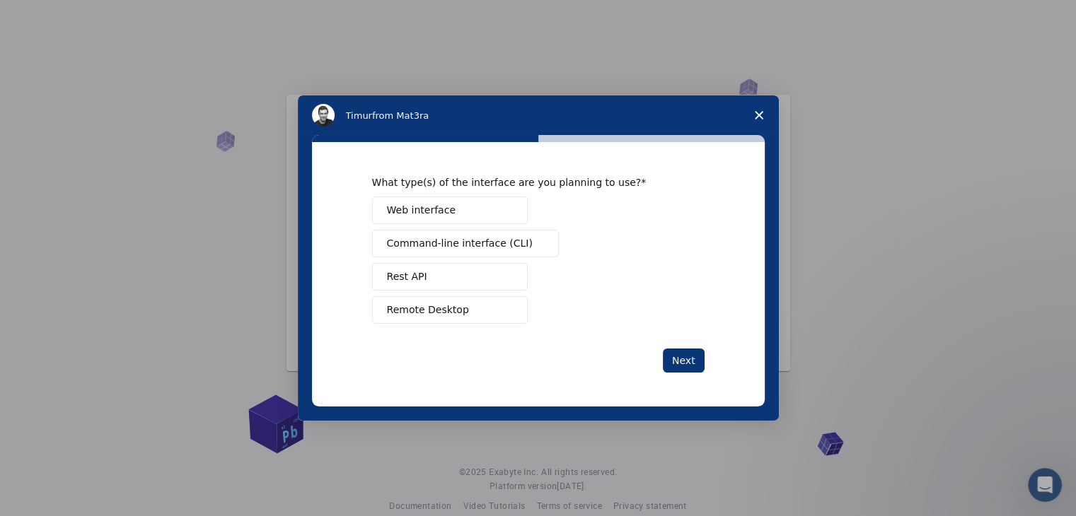
click at [494, 204] on button "Web interface" at bounding box center [450, 211] width 156 height 28
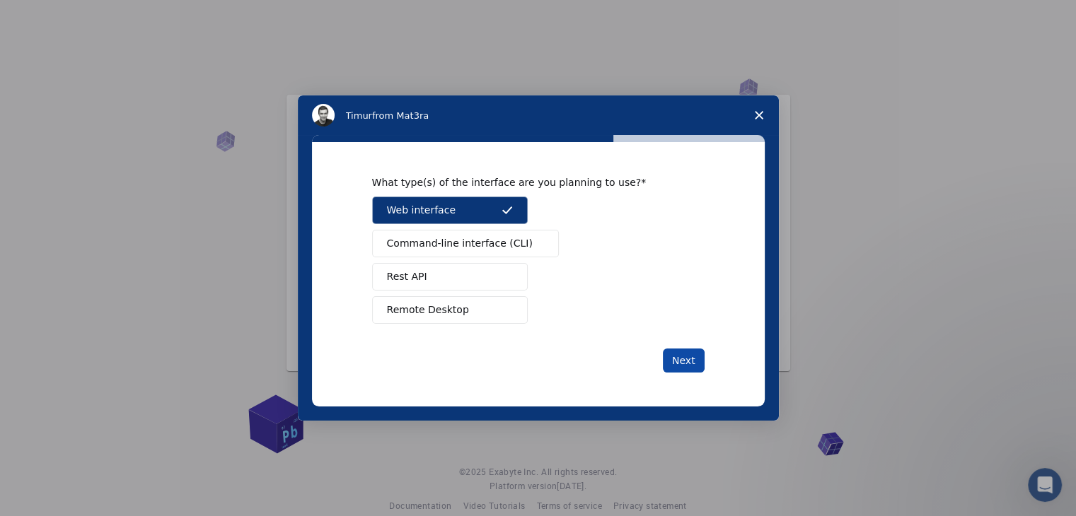
click at [687, 364] on button "Next" at bounding box center [684, 361] width 42 height 24
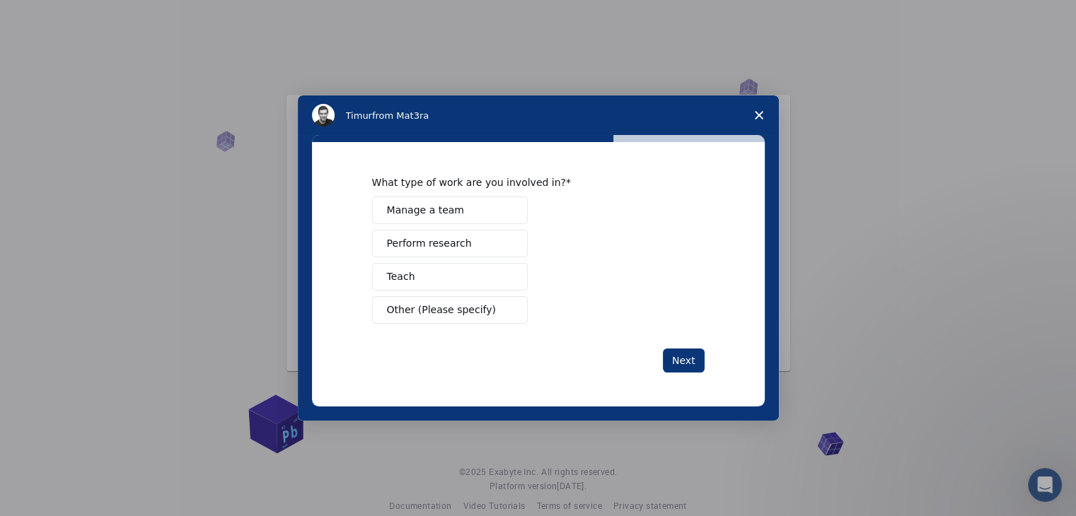
click at [460, 252] on button "Perform research" at bounding box center [450, 244] width 156 height 28
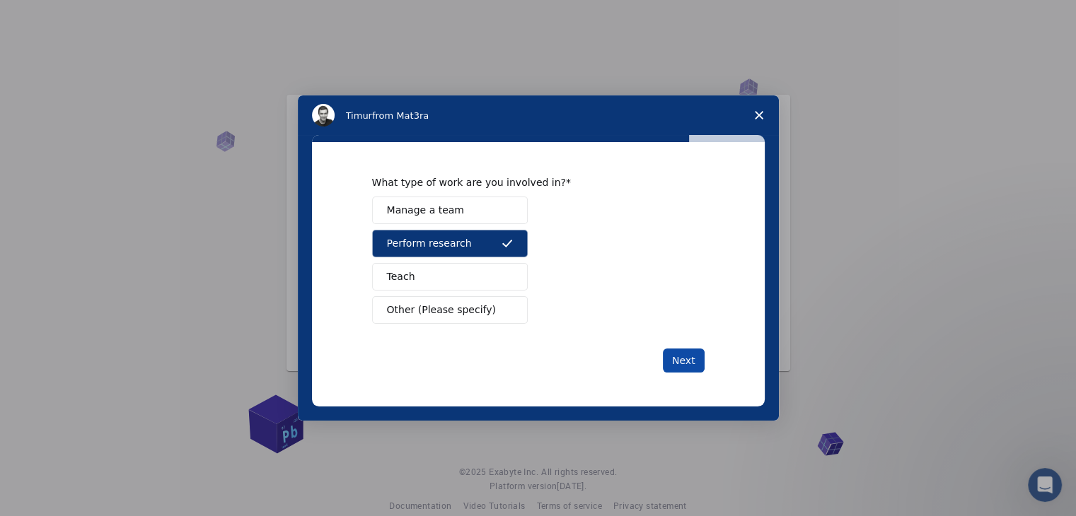
click at [668, 357] on button "Next" at bounding box center [684, 361] width 42 height 24
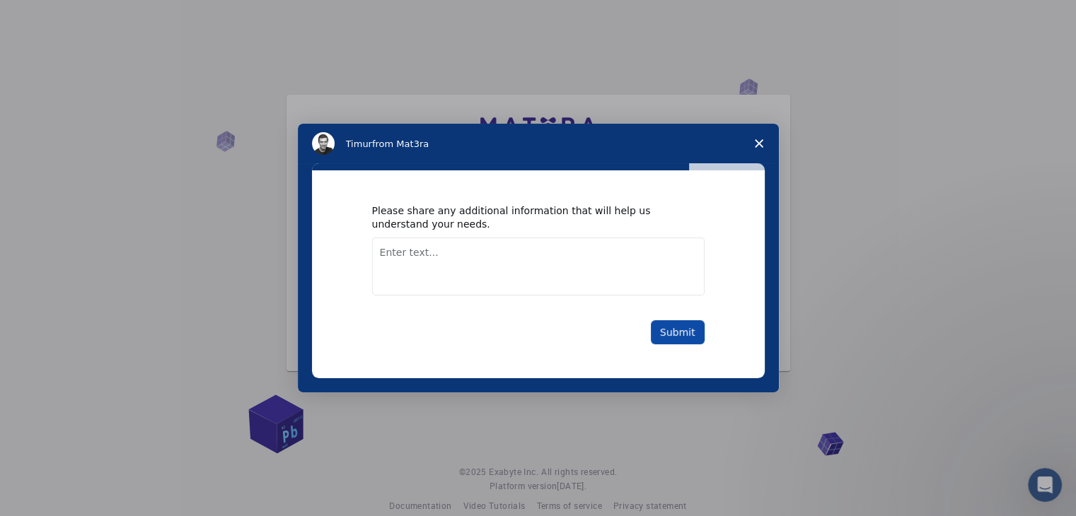
click at [688, 326] on button "Submit" at bounding box center [678, 332] width 54 height 24
click at [673, 332] on button "Submit" at bounding box center [678, 332] width 54 height 24
click at [506, 250] on textarea "Enter text..." at bounding box center [538, 267] width 332 height 58
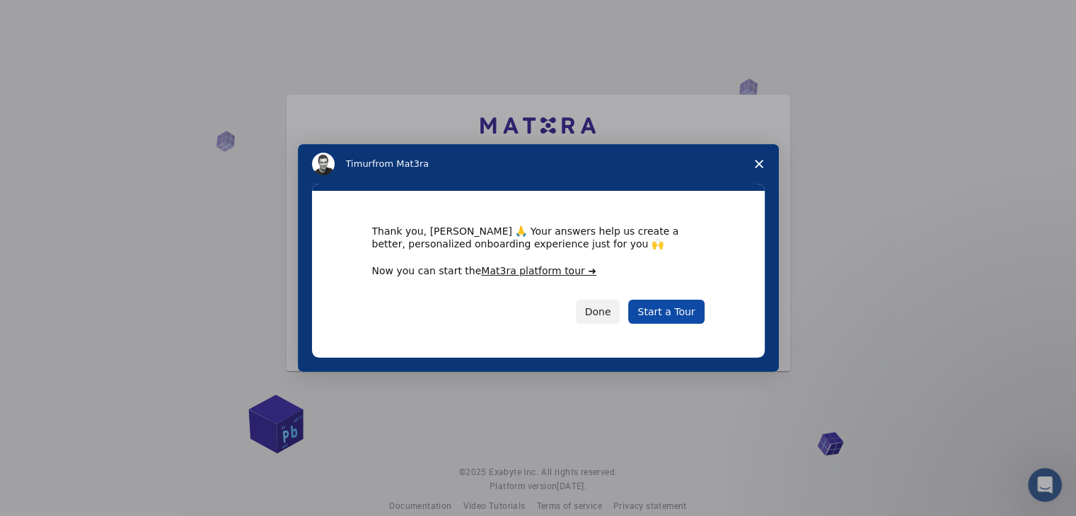
click at [675, 310] on link "Start a Tour" at bounding box center [666, 312] width 76 height 24
click at [668, 316] on link "Start a Tour" at bounding box center [666, 312] width 76 height 24
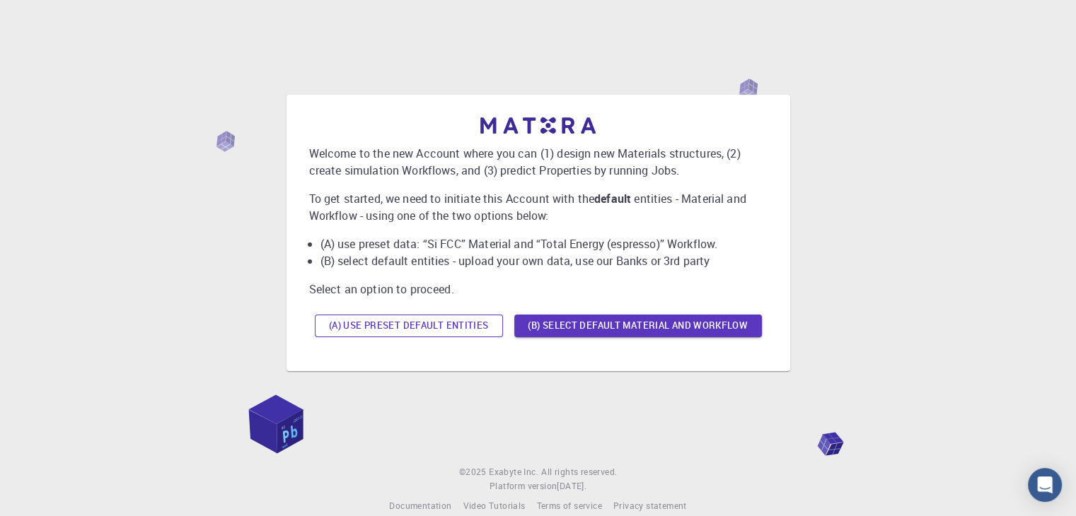
click at [459, 320] on button "(A) Use preset default entities" at bounding box center [409, 326] width 188 height 23
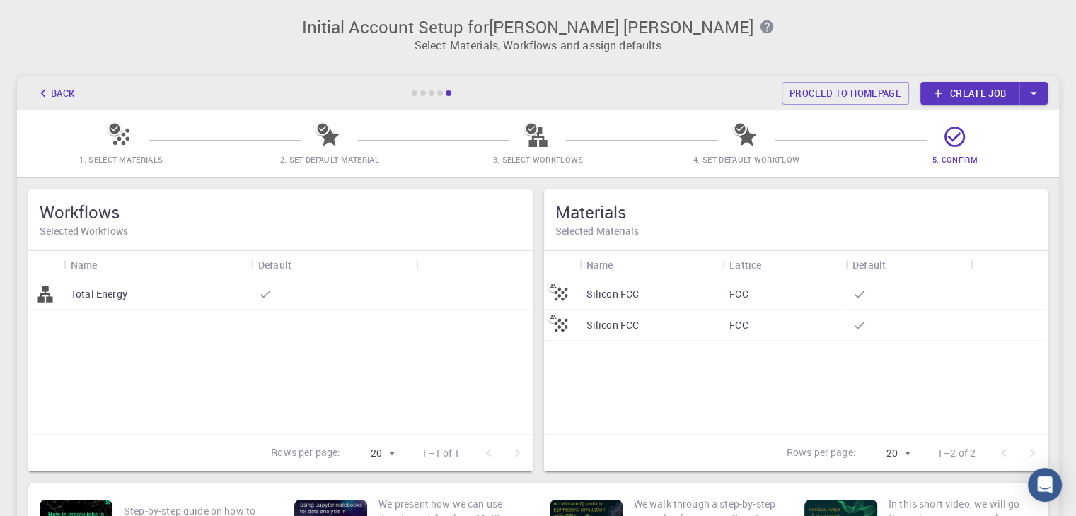
click at [760, 26] on icon "button" at bounding box center [766, 27] width 13 height 13
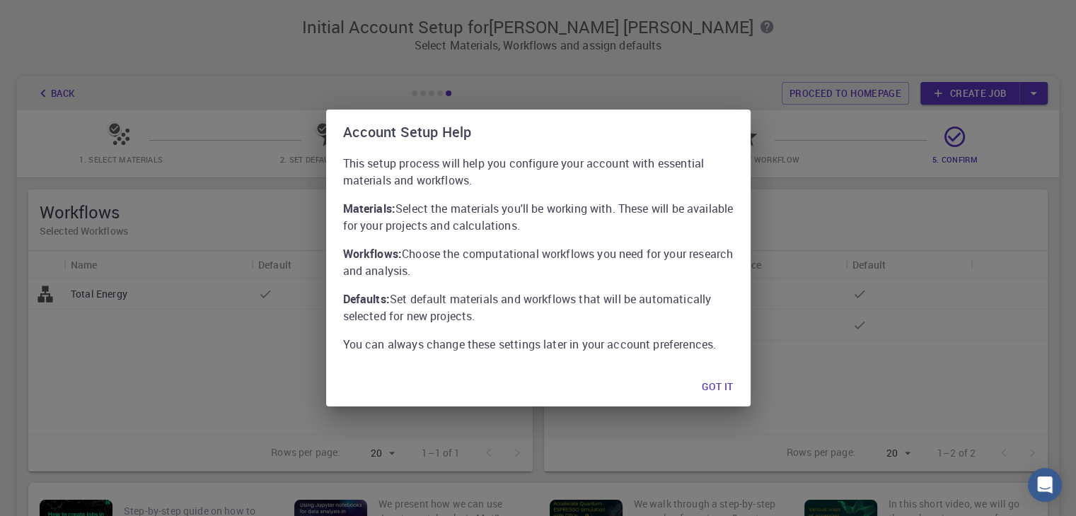
click at [735, 377] on button "Got it" at bounding box center [717, 387] width 54 height 28
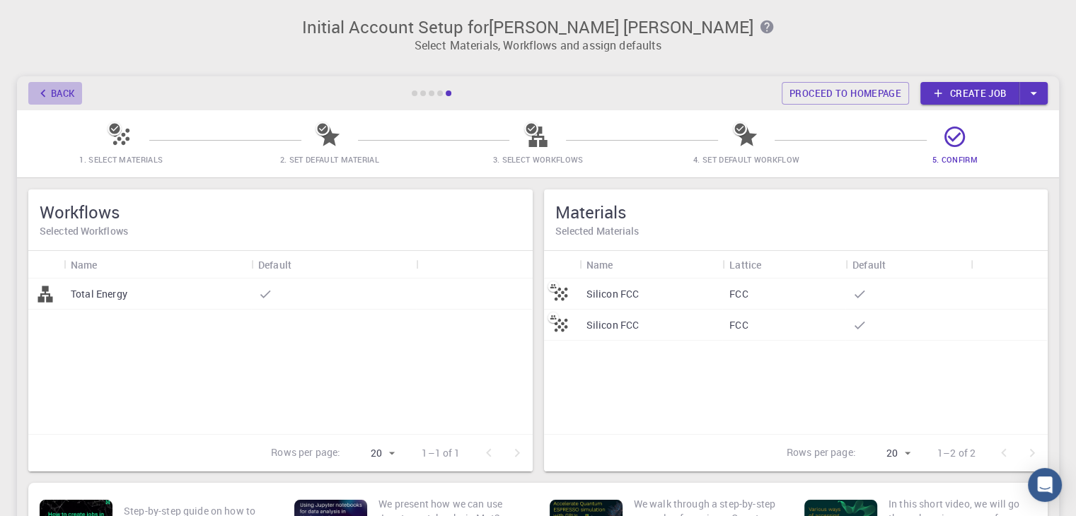
click at [61, 98] on button "Back" at bounding box center [55, 93] width 54 height 23
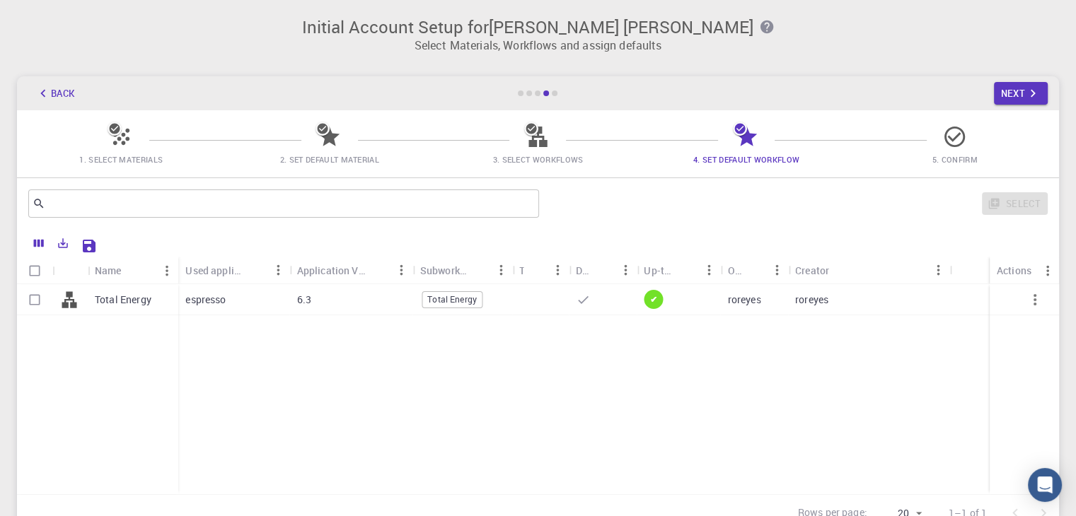
click at [67, 93] on button "Back" at bounding box center [55, 93] width 54 height 23
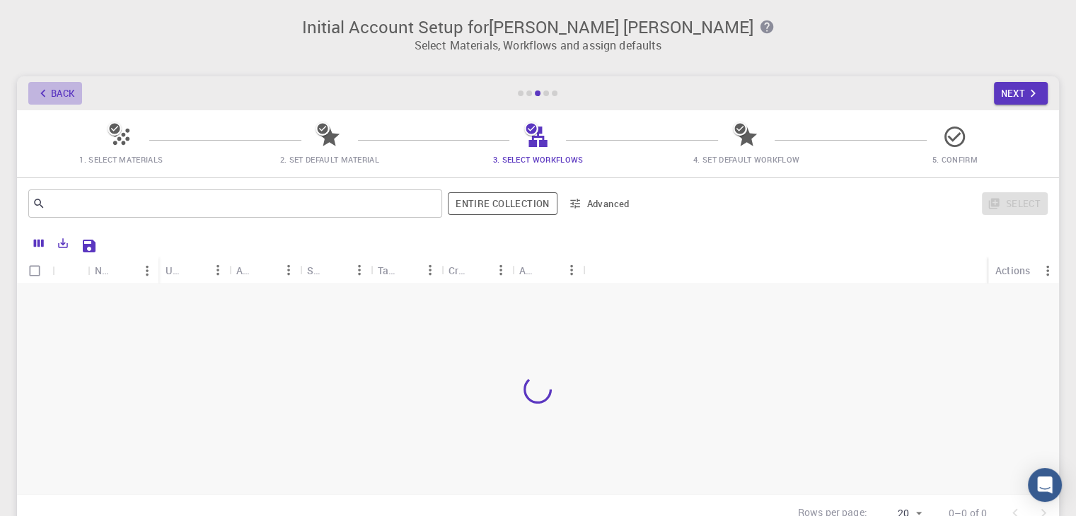
click at [67, 93] on button "Back" at bounding box center [55, 93] width 54 height 23
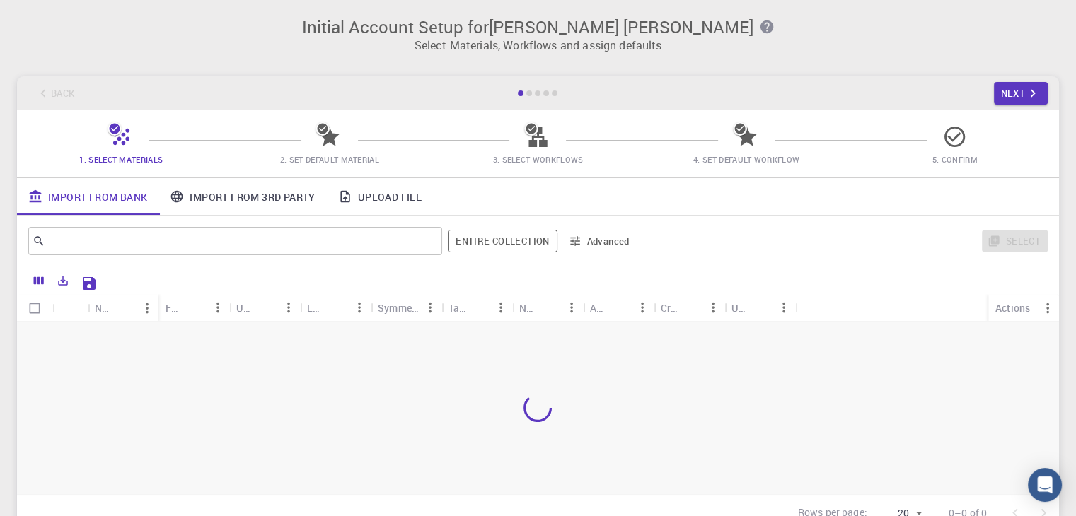
click at [67, 93] on div "Back Next" at bounding box center [538, 93] width 1042 height 34
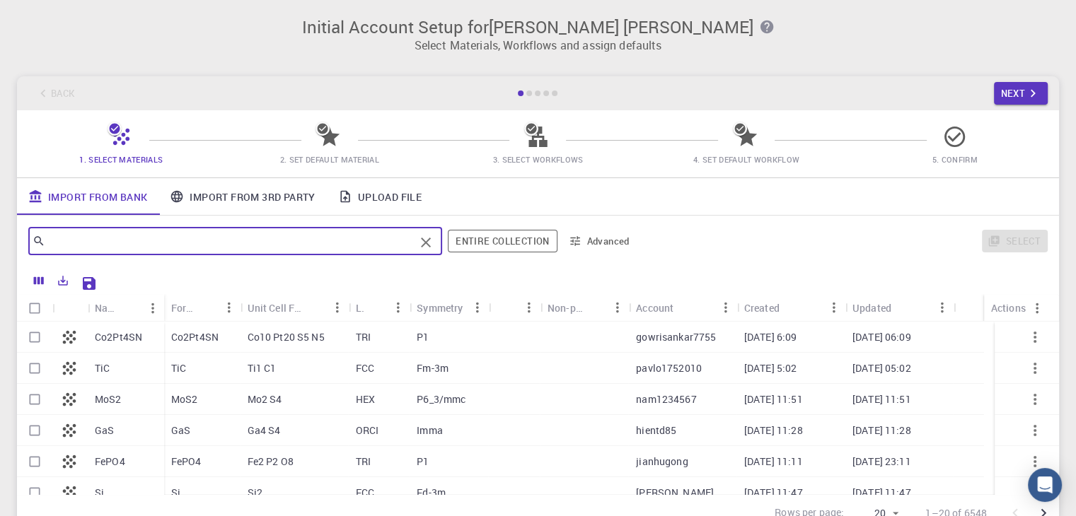
click at [274, 232] on input "text" at bounding box center [229, 241] width 369 height 20
type input "Ti"
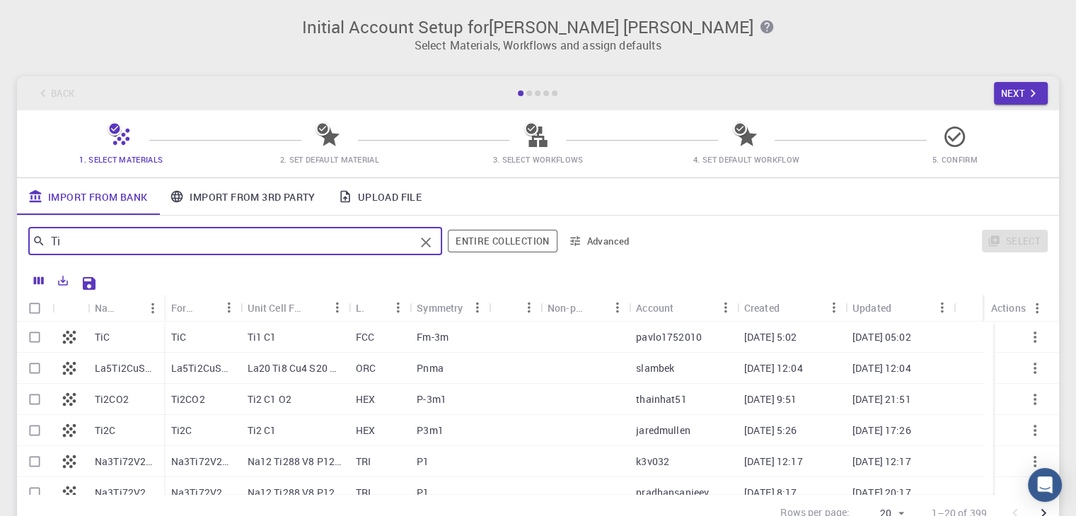
click at [105, 338] on p "TiC" at bounding box center [102, 337] width 15 height 14
checkbox input "true"
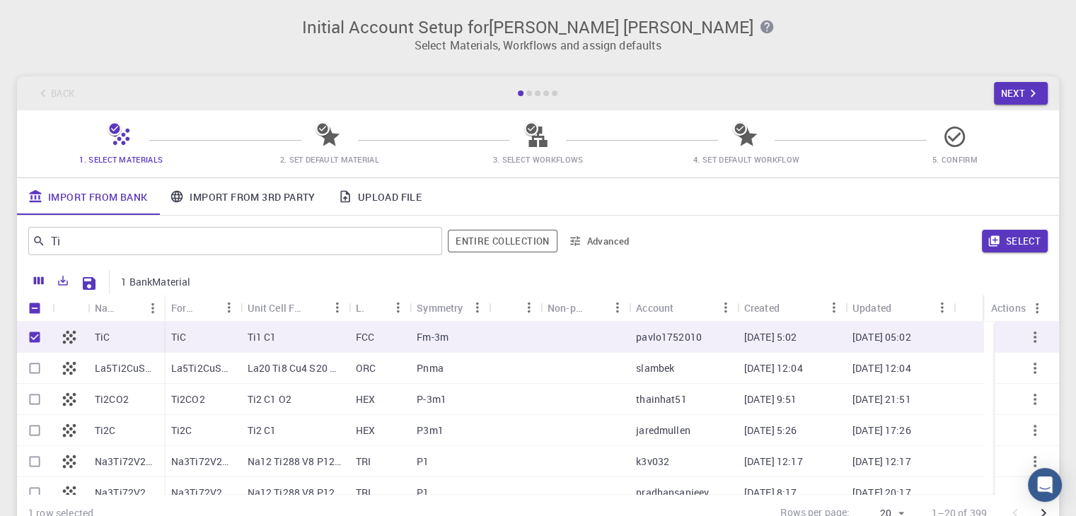
click at [105, 338] on p "TiC" at bounding box center [102, 337] width 15 height 14
checkbox input "false"
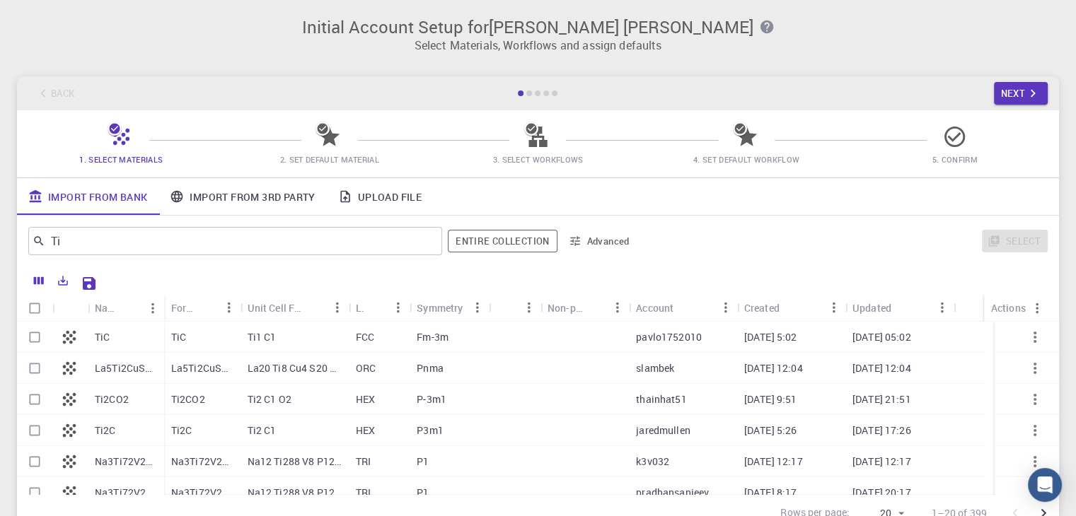
click at [105, 338] on p "TiC" at bounding box center [102, 337] width 15 height 14
checkbox input "true"
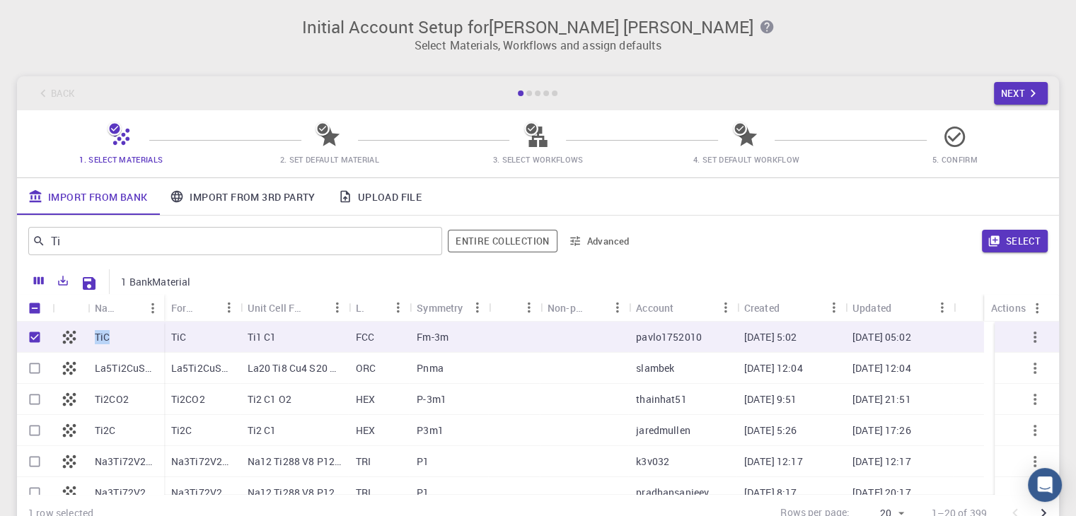
click at [105, 338] on p "TiC" at bounding box center [102, 337] width 15 height 14
checkbox input "false"
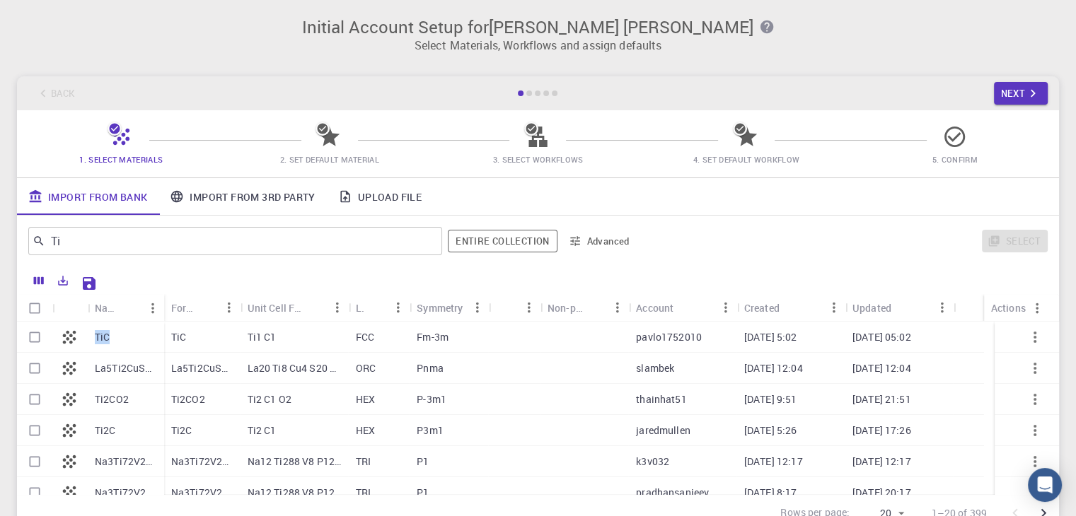
click at [1023, 348] on button "button" at bounding box center [1035, 337] width 34 height 34
click at [1023, 347] on button "button" at bounding box center [1035, 337] width 34 height 34
click at [1026, 342] on icon "button" at bounding box center [1034, 337] width 17 height 17
click at [34, 332] on input "Select row" at bounding box center [34, 337] width 27 height 27
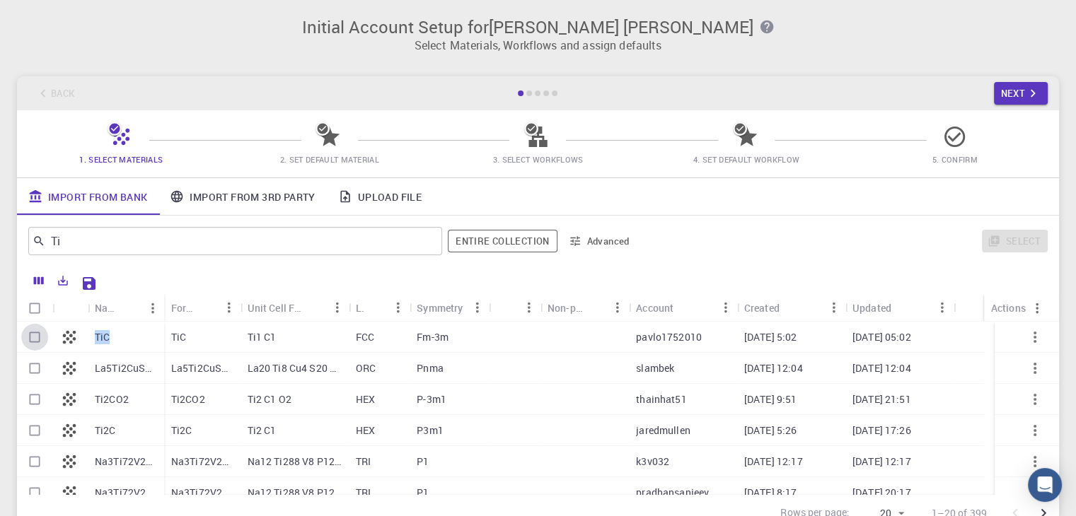
checkbox input "true"
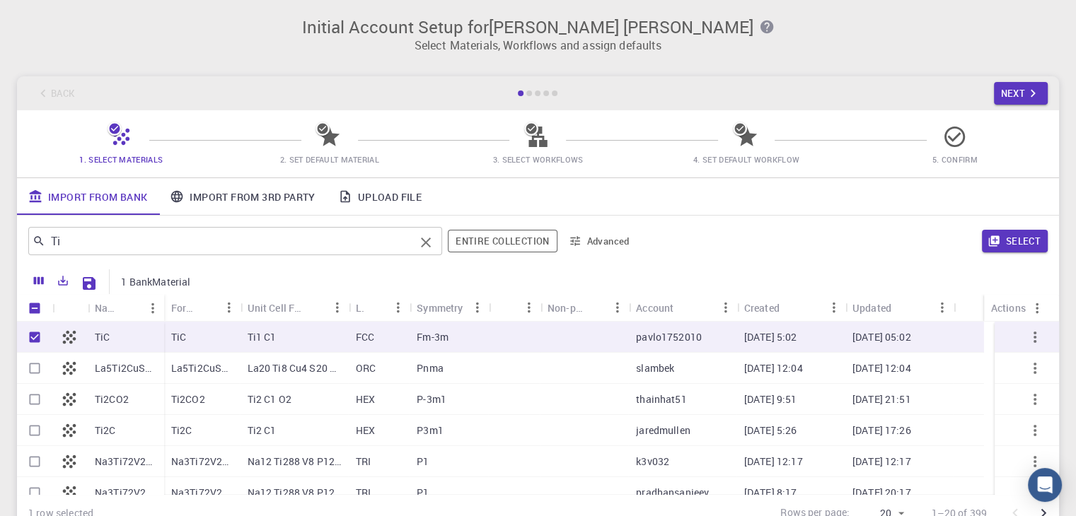
click at [198, 238] on input "Ti" at bounding box center [229, 241] width 369 height 20
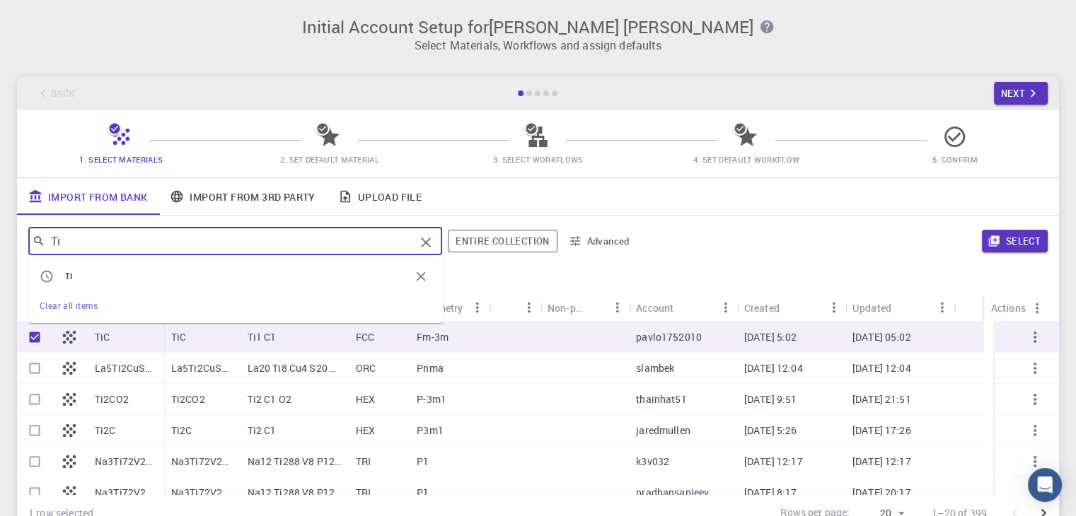
type input "T"
click at [221, 199] on link "Import From 3rd Party" at bounding box center [242, 196] width 168 height 37
